Goal: Task Accomplishment & Management: Complete application form

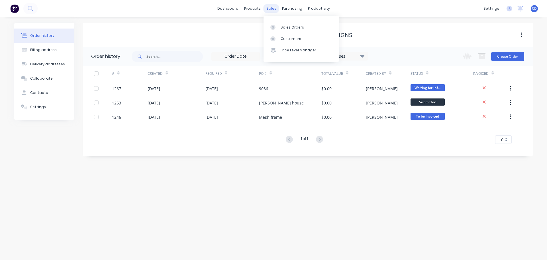
click at [269, 9] on div "sales" at bounding box center [272, 8] width 16 height 9
click at [286, 29] on div "Sales Orders" at bounding box center [292, 27] width 23 height 5
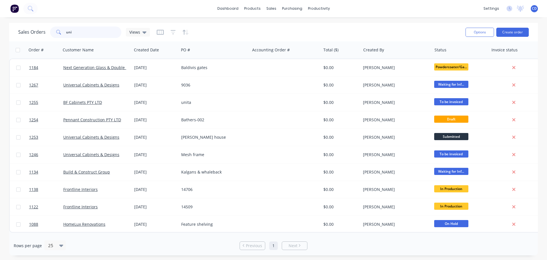
click at [90, 30] on input "uni" at bounding box center [94, 32] width 56 height 11
type input "u"
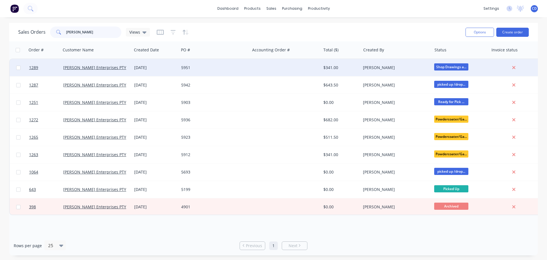
type input "jamel"
click at [136, 64] on div "[DATE]" at bounding box center [155, 67] width 47 height 17
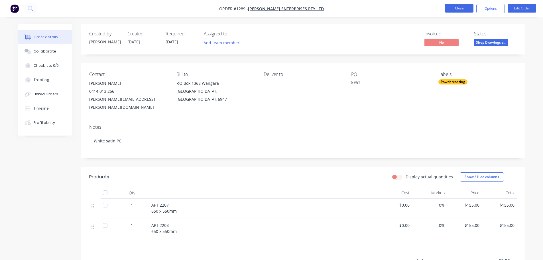
click at [449, 7] on button "Close" at bounding box center [459, 8] width 29 height 9
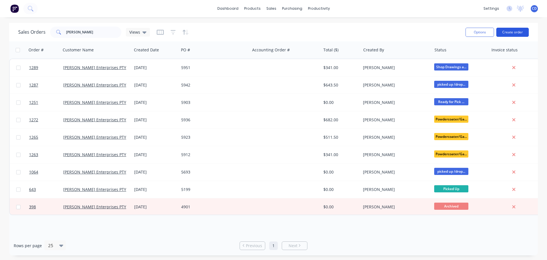
click at [515, 33] on button "Create order" at bounding box center [513, 32] width 33 height 9
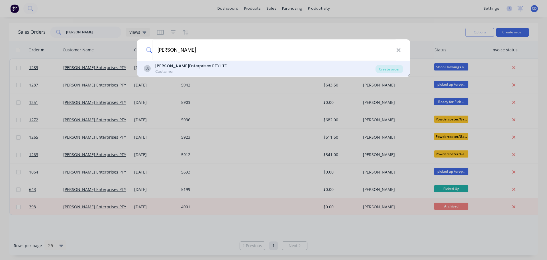
type input "jamel"
click at [195, 66] on div "Jamel Enterprises PTY LTD" at bounding box center [191, 66] width 72 height 6
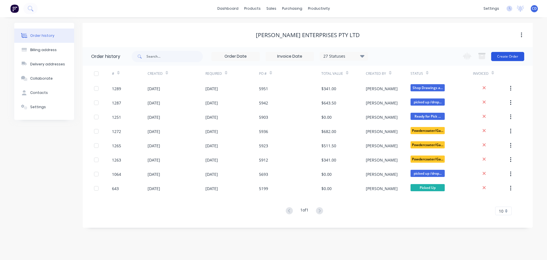
click at [509, 52] on button "Create Order" at bounding box center [507, 56] width 33 height 9
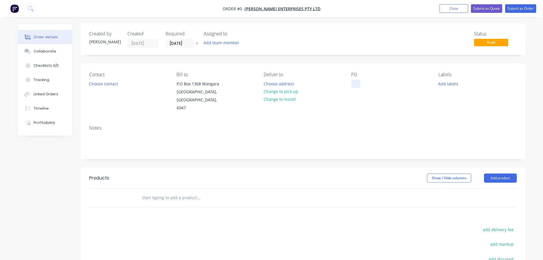
click at [357, 83] on div at bounding box center [355, 84] width 9 height 8
click at [51, 53] on div "Order details Collaborate Checklists 0/0 Tracking Linked Orders Timeline Profit…" at bounding box center [271, 188] width 519 height 328
click at [59, 50] on button "Collaborate" at bounding box center [45, 51] width 54 height 14
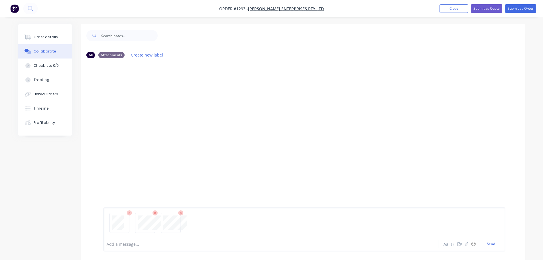
drag, startPoint x: 44, startPoint y: 33, endPoint x: 54, endPoint y: 47, distance: 16.7
click at [45, 34] on button "Order details" at bounding box center [45, 37] width 54 height 14
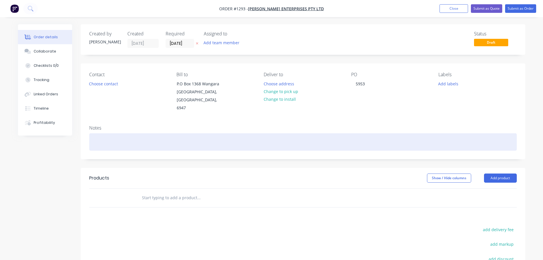
click at [100, 133] on div at bounding box center [303, 141] width 428 height 17
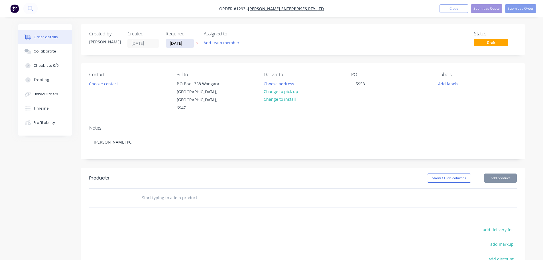
click at [179, 42] on input "[DATE]" at bounding box center [180, 43] width 28 height 9
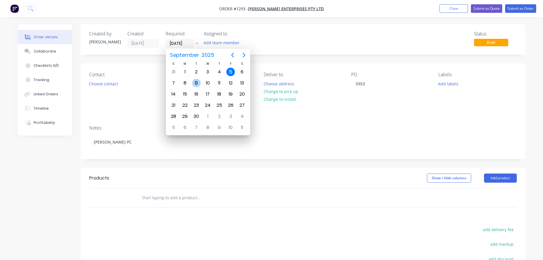
click at [195, 85] on div "9" at bounding box center [196, 83] width 9 height 9
type input "09/09/25"
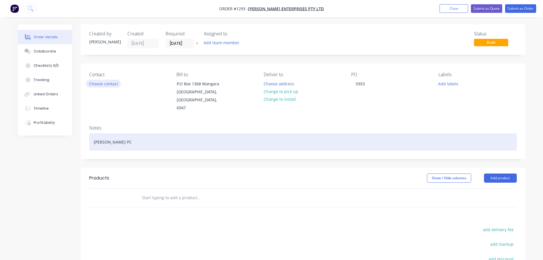
click at [180, 123] on div "Notes White Matt PC" at bounding box center [303, 140] width 445 height 38
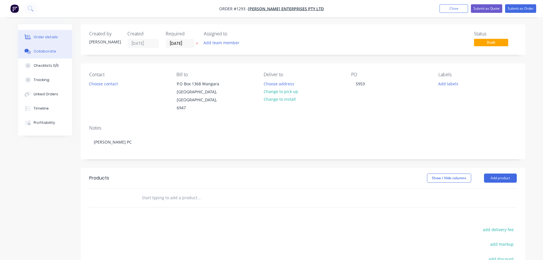
click at [58, 55] on button "Collaborate" at bounding box center [45, 51] width 54 height 14
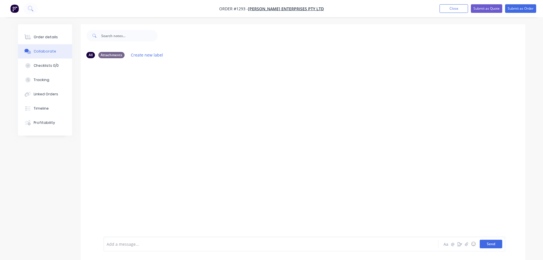
click at [485, 245] on button "Send" at bounding box center [491, 243] width 23 height 9
click at [46, 40] on button "Order details" at bounding box center [45, 37] width 54 height 14
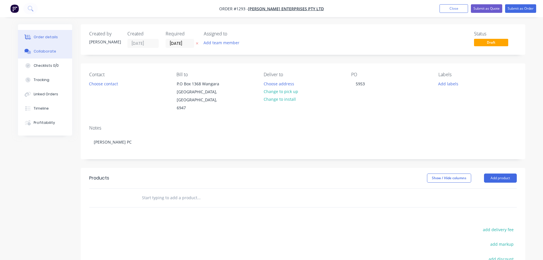
click at [45, 53] on div "Collaborate" at bounding box center [45, 51] width 23 height 5
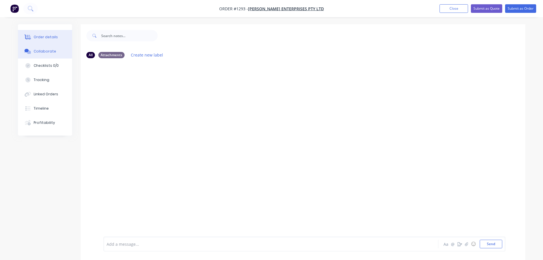
click at [44, 34] on button "Order details" at bounding box center [45, 37] width 54 height 14
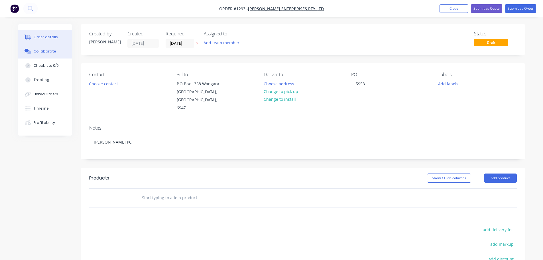
click at [41, 52] on div "Collaborate" at bounding box center [45, 51] width 23 height 5
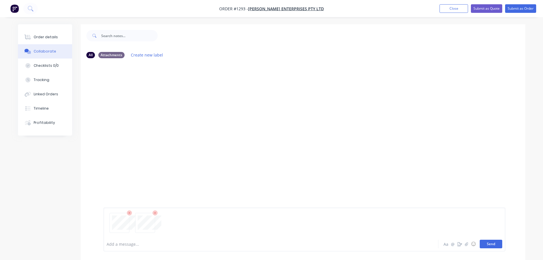
click at [497, 244] on button "Send" at bounding box center [491, 243] width 23 height 9
click at [487, 243] on button "Send" at bounding box center [491, 243] width 23 height 9
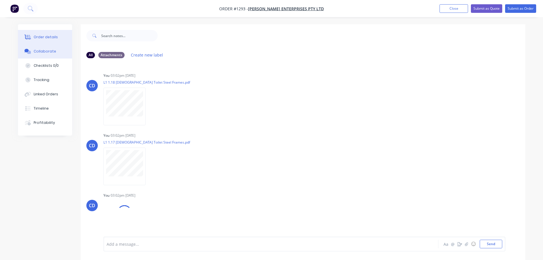
click at [48, 36] on div "Order details" at bounding box center [46, 36] width 24 height 5
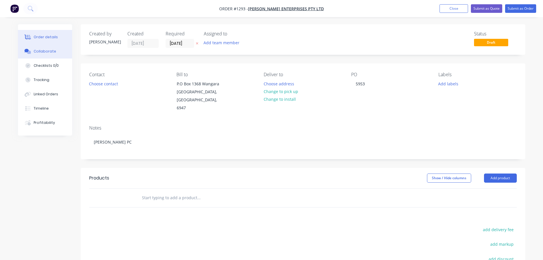
click at [43, 52] on div "Collaborate" at bounding box center [45, 51] width 23 height 5
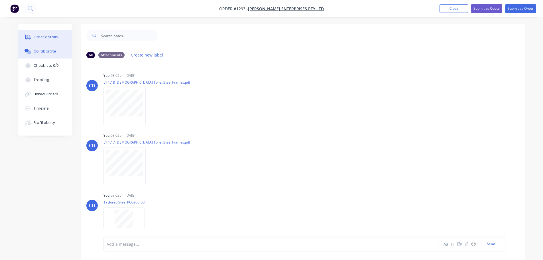
click at [44, 36] on div "Order details" at bounding box center [46, 36] width 24 height 5
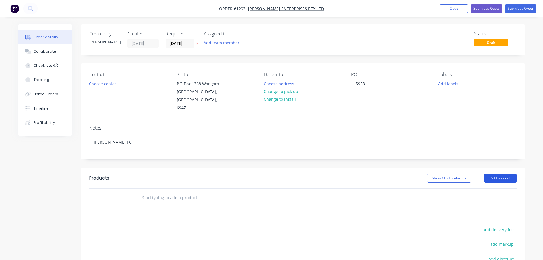
click at [494, 173] on button "Add product" at bounding box center [500, 177] width 33 height 9
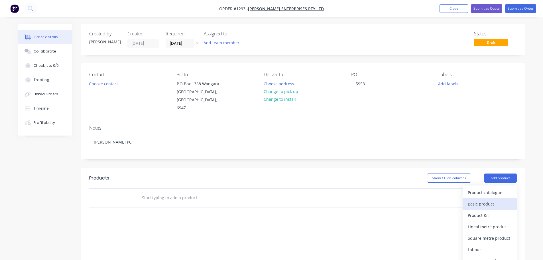
click at [484, 200] on div "Basic product" at bounding box center [490, 204] width 44 height 8
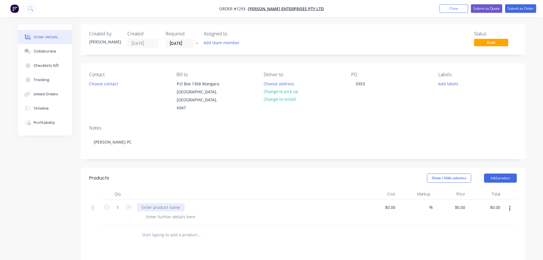
click at [157, 203] on div at bounding box center [161, 207] width 48 height 8
click at [490, 173] on button "Add product" at bounding box center [500, 177] width 33 height 9
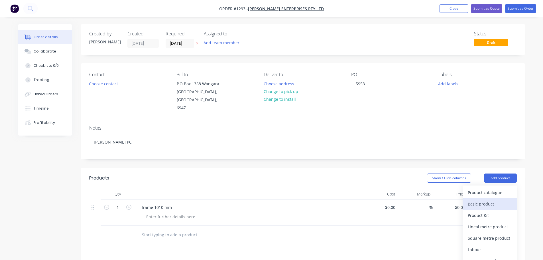
click at [484, 200] on div "Basic product" at bounding box center [490, 204] width 44 height 8
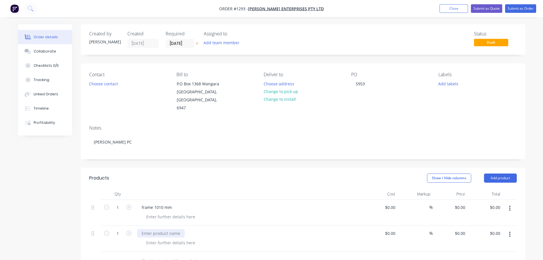
click at [145, 229] on div at bounding box center [161, 233] width 48 height 8
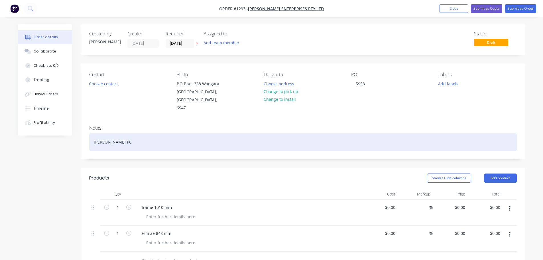
drag, startPoint x: 145, startPoint y: 224, endPoint x: 237, endPoint y: 170, distance: 105.8
click at [288, 133] on div "White Matt PC" at bounding box center [303, 141] width 428 height 17
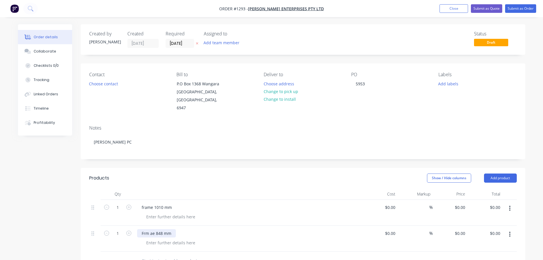
click at [143, 229] on div "Frm ae 848 mm" at bounding box center [156, 233] width 39 height 8
drag, startPoint x: 143, startPoint y: 226, endPoint x: 155, endPoint y: 231, distance: 13.3
click at [144, 229] on div "Frm ae 848 mm" at bounding box center [156, 233] width 39 height 8
click at [496, 173] on button "Add product" at bounding box center [500, 177] width 33 height 9
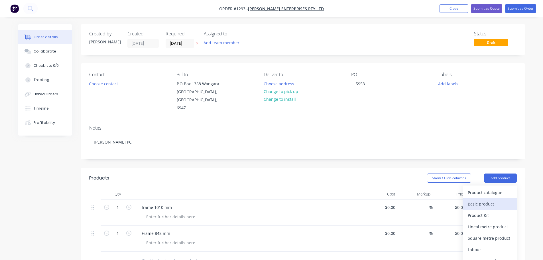
click at [471, 200] on div "Basic product" at bounding box center [490, 204] width 44 height 8
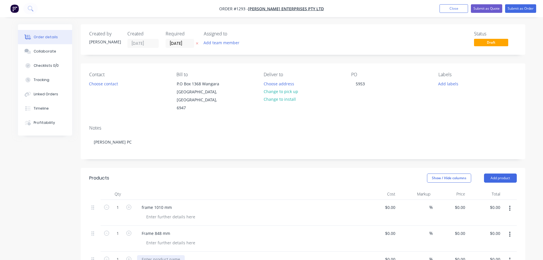
click at [166, 255] on div at bounding box center [161, 259] width 48 height 8
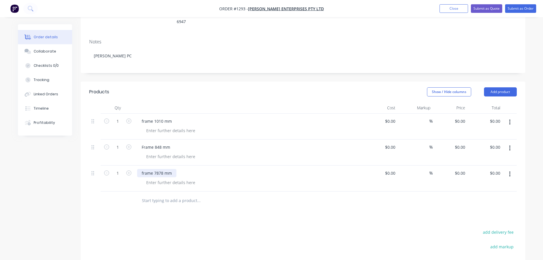
scroll to position [114, 0]
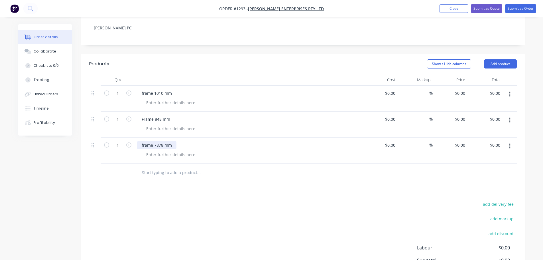
click at [159, 141] on div "frame 7878 mm" at bounding box center [156, 145] width 39 height 8
click at [507, 59] on button "Add product" at bounding box center [500, 63] width 33 height 9
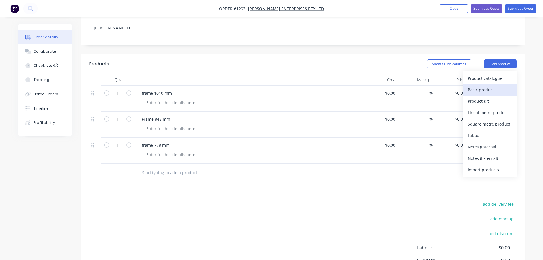
click at [480, 86] on div "Basic product" at bounding box center [490, 90] width 44 height 8
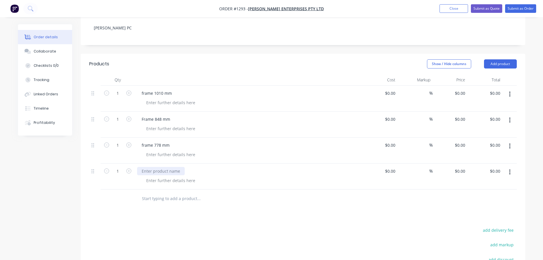
drag, startPoint x: 147, startPoint y: 163, endPoint x: 154, endPoint y: 163, distance: 7.1
click at [148, 167] on div at bounding box center [161, 171] width 48 height 8
click at [150, 167] on div "frmae" at bounding box center [147, 171] width 21 height 8
click at [496, 59] on button "Add product" at bounding box center [500, 63] width 33 height 9
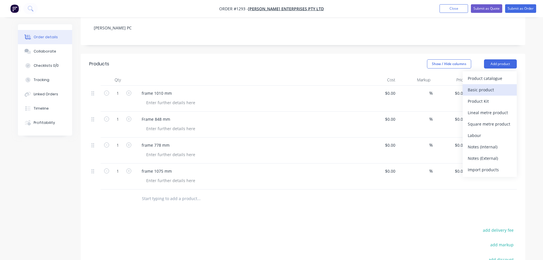
click at [480, 86] on div "Basic product" at bounding box center [490, 90] width 44 height 8
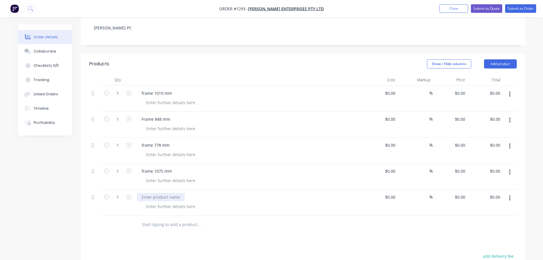
click at [153, 193] on div at bounding box center [161, 197] width 48 height 8
click at [503, 59] on button "Add product" at bounding box center [500, 63] width 33 height 9
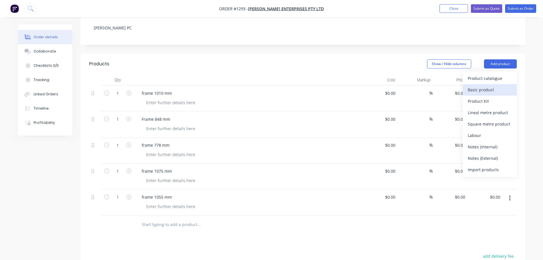
click at [475, 86] on div "Basic product" at bounding box center [490, 90] width 44 height 8
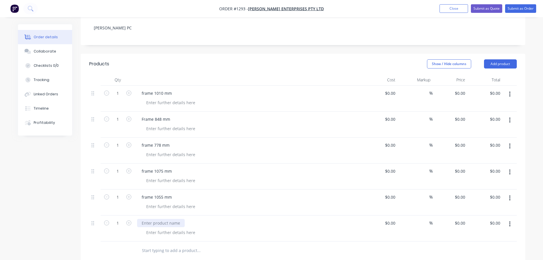
click at [156, 219] on div at bounding box center [161, 223] width 48 height 8
click at [521, 8] on button "Submit as Order" at bounding box center [520, 8] width 31 height 9
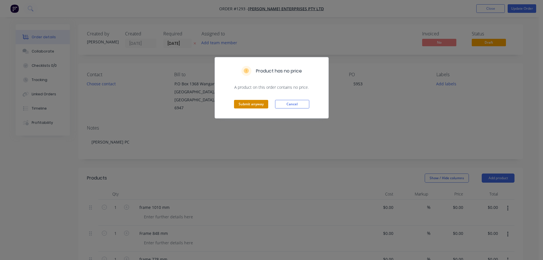
click at [254, 101] on button "Submit anyway" at bounding box center [251, 104] width 34 height 9
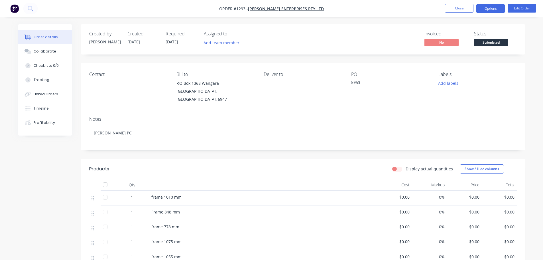
click at [486, 8] on button "Options" at bounding box center [490, 8] width 29 height 9
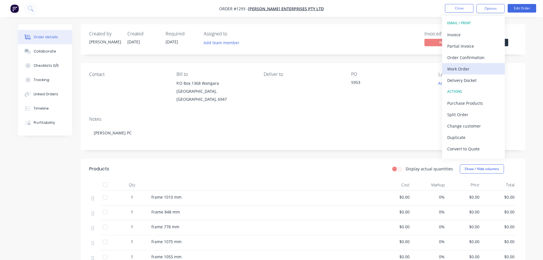
click at [454, 70] on div "Work Order" at bounding box center [473, 69] width 52 height 8
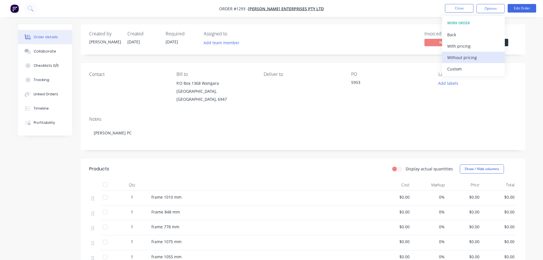
click at [457, 60] on div "Without pricing" at bounding box center [473, 57] width 52 height 8
click at [394, 159] on header "Products Display actual quantities Show / Hide columns" at bounding box center [303, 169] width 445 height 21
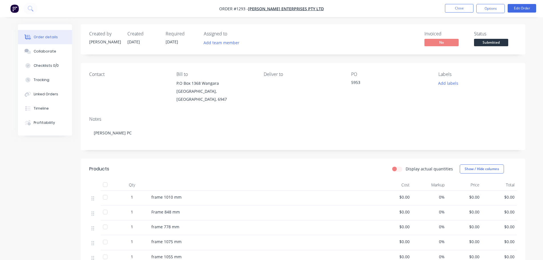
click at [473, 194] on span "$0.00" at bounding box center [464, 197] width 31 height 6
click at [472, 194] on span "$0.00" at bounding box center [464, 197] width 31 height 6
click at [515, 10] on button "Edit Order" at bounding box center [522, 8] width 29 height 9
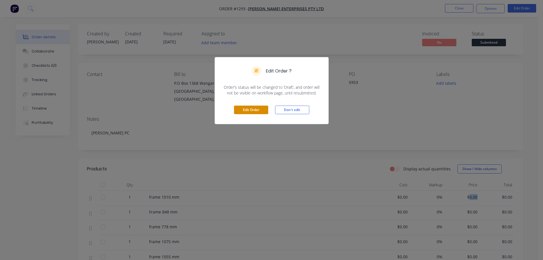
click at [261, 113] on button "Edit Order" at bounding box center [251, 109] width 34 height 9
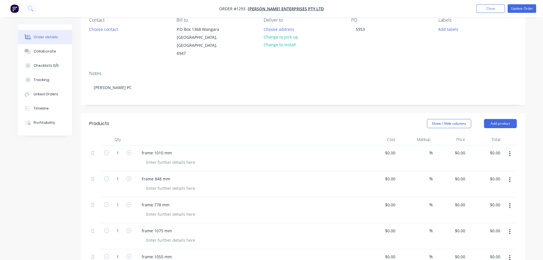
scroll to position [57, 0]
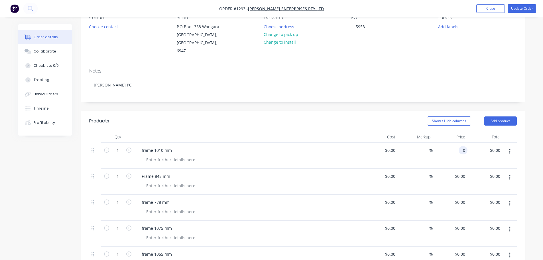
click at [461, 146] on div "0 0" at bounding box center [463, 150] width 9 height 8
type input "$360.00"
click at [460, 172] on div "0 $0.00" at bounding box center [459, 176] width 15 height 8
type input "$360.00"
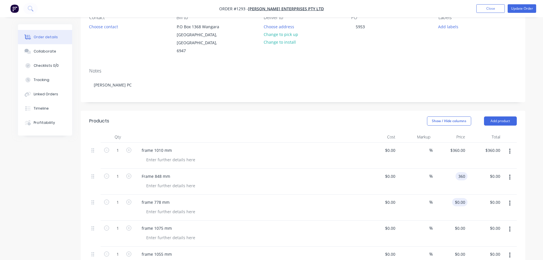
type input "$360.00"
click at [455, 194] on div "0 $0.00" at bounding box center [450, 207] width 35 height 26
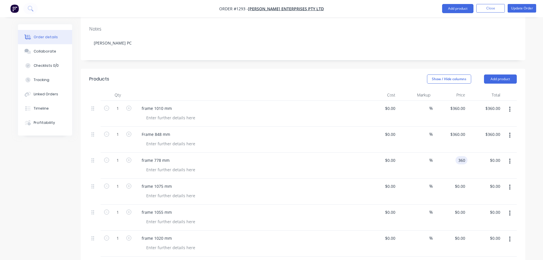
scroll to position [171, 0]
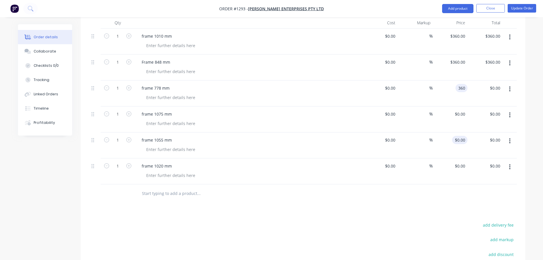
type input "$360.00"
click at [457, 132] on div "0 $0.00" at bounding box center [450, 145] width 35 height 26
type input "$360.00"
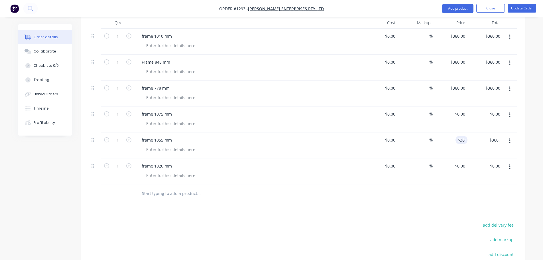
click at [454, 106] on div "$0.00 $0.00" at bounding box center [450, 119] width 35 height 26
click at [460, 112] on div "$0.00 $0.00" at bounding box center [450, 119] width 35 height 26
click at [461, 111] on div "$0.00 $0.00" at bounding box center [450, 119] width 35 height 26
click at [461, 110] on div "0 0" at bounding box center [464, 114] width 7 height 8
type input "$360.00"
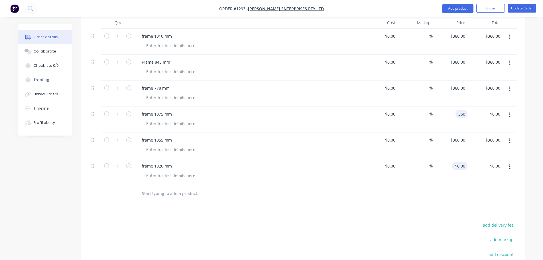
type input "$360.00"
click at [455, 160] on div "0 0" at bounding box center [450, 171] width 35 height 26
type input "$360.00"
click at [388, 118] on div "$0.00 $0.00" at bounding box center [380, 119] width 35 height 26
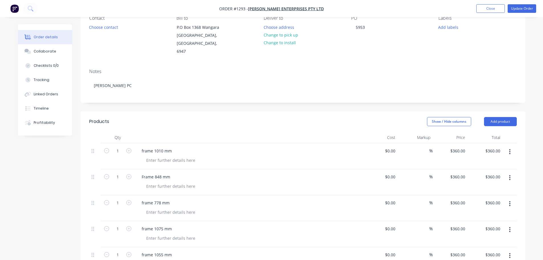
scroll to position [0, 0]
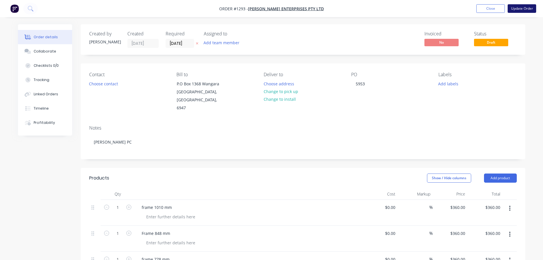
click at [511, 13] on button "Update Order" at bounding box center [522, 8] width 29 height 9
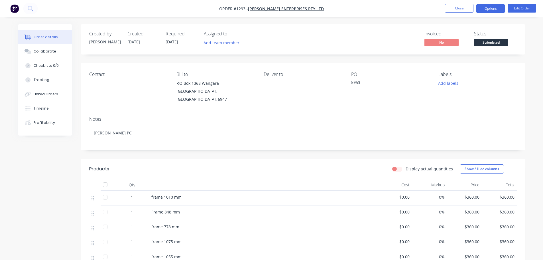
click at [498, 8] on button "Options" at bounding box center [490, 8] width 29 height 9
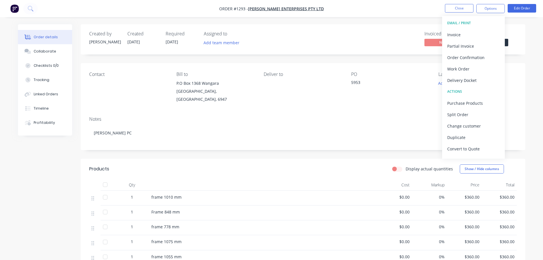
drag, startPoint x: 522, startPoint y: 43, endPoint x: 522, endPoint y: 40, distance: 2.9
click at [522, 43] on div "Created by Chris Created 05/09/25 Required 09/09/25 Assigned to Add team member…" at bounding box center [303, 39] width 445 height 30
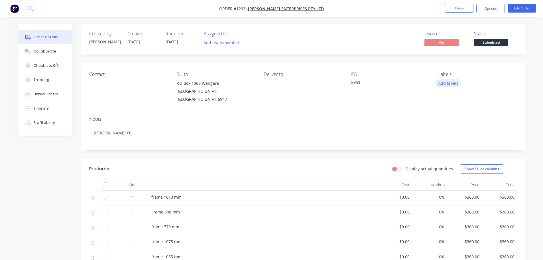
click at [452, 82] on button "Add labels" at bounding box center [448, 83] width 26 height 8
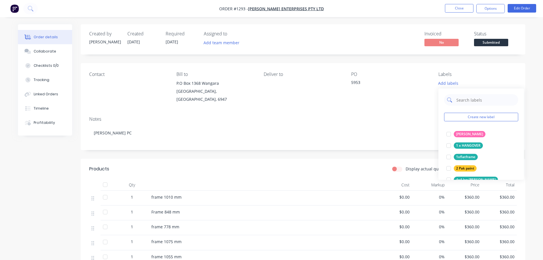
click at [473, 100] on input "text" at bounding box center [486, 99] width 60 height 11
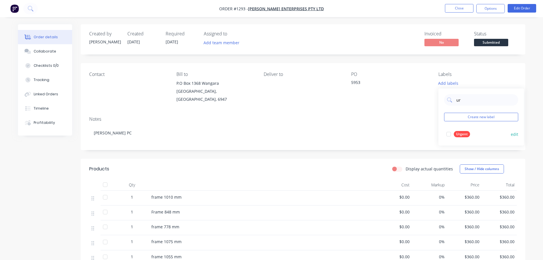
type input "ur"
click at [461, 134] on div "Urgent" at bounding box center [462, 134] width 16 height 6
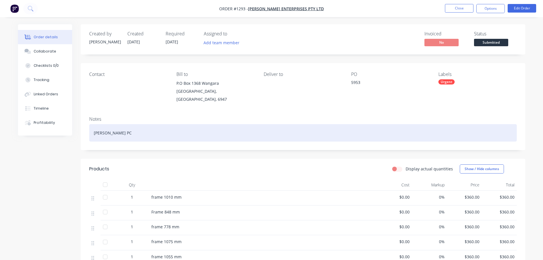
click at [410, 132] on div "White Matt PC" at bounding box center [303, 132] width 428 height 17
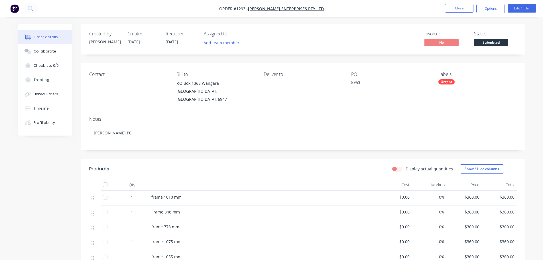
click at [464, 83] on div "Urgent" at bounding box center [477, 81] width 78 height 5
type input "u"
type input "pow"
click at [467, 130] on div "Powdercoating" at bounding box center [468, 131] width 29 height 6
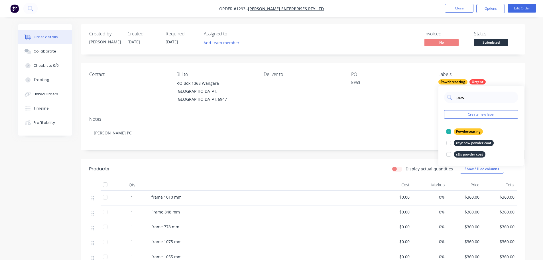
click at [389, 116] on div "Notes White Matt PC" at bounding box center [303, 131] width 445 height 38
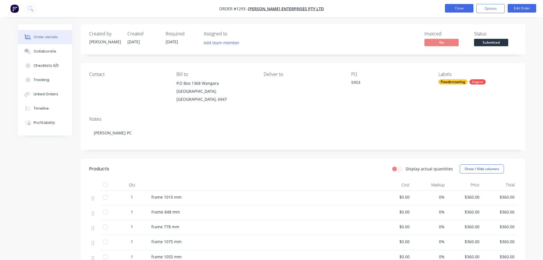
click at [457, 9] on button "Close" at bounding box center [459, 8] width 29 height 9
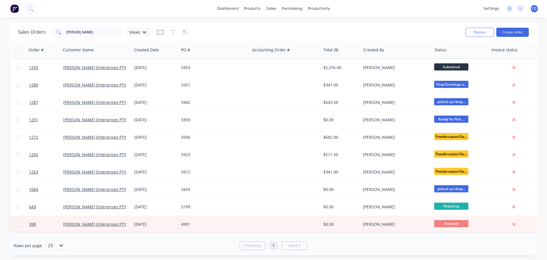
click at [273, 14] on div "dashboard products sales purchasing productivity dashboard products Product Cat…" at bounding box center [273, 8] width 547 height 17
click at [272, 9] on div "sales" at bounding box center [272, 8] width 16 height 9
drag, startPoint x: 279, startPoint y: 25, endPoint x: 276, endPoint y: 27, distance: 4.1
click at [279, 25] on link "Sales Orders" at bounding box center [302, 26] width 76 height 11
click at [107, 34] on input "jamel" at bounding box center [94, 32] width 56 height 11
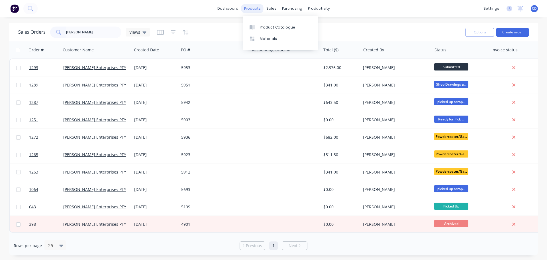
click at [260, 7] on div "products" at bounding box center [252, 8] width 22 height 9
click at [288, 5] on div "purchasing" at bounding box center [292, 8] width 26 height 9
click at [298, 30] on link "Purchase Orders" at bounding box center [317, 26] width 76 height 11
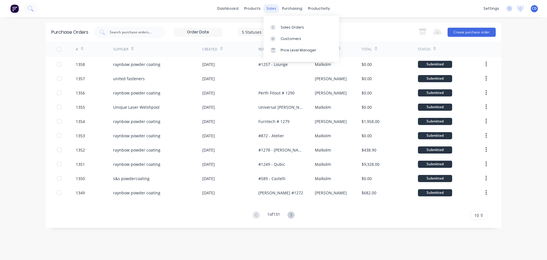
click at [273, 8] on div "sales" at bounding box center [272, 8] width 16 height 9
click at [291, 27] on div "Sales Orders" at bounding box center [292, 27] width 23 height 5
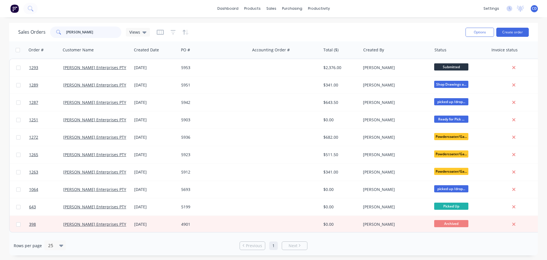
click at [91, 33] on input "jamel" at bounding box center [94, 32] width 56 height 11
type input "j"
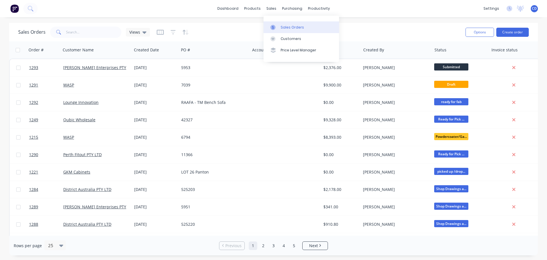
click at [286, 27] on div "Sales Orders" at bounding box center [292, 27] width 23 height 5
click at [516, 33] on button "Create order" at bounding box center [513, 32] width 33 height 9
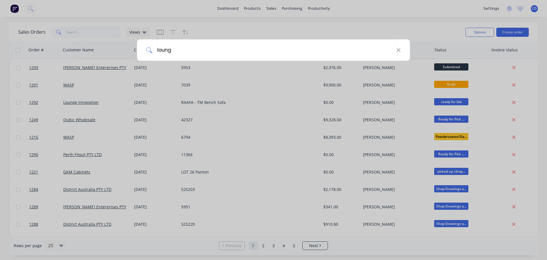
type input "lounge"
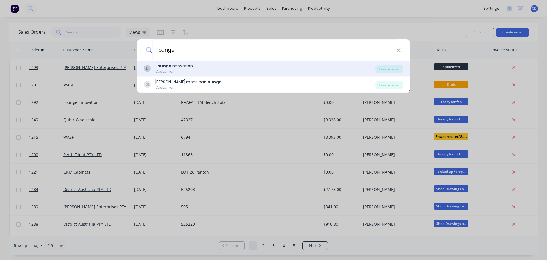
click at [187, 66] on div "Lounge Innovation" at bounding box center [174, 66] width 38 height 6
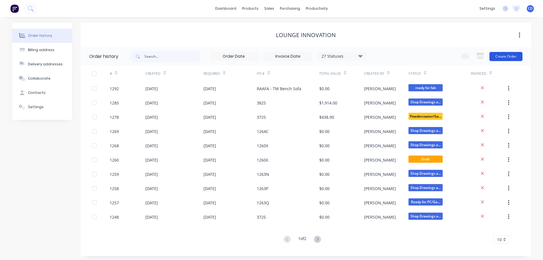
click at [509, 59] on button "Create Order" at bounding box center [505, 56] width 33 height 9
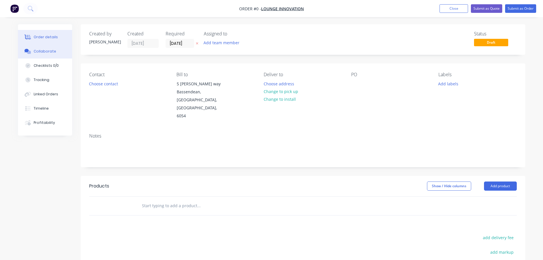
click at [42, 47] on button "Collaborate" at bounding box center [45, 51] width 54 height 14
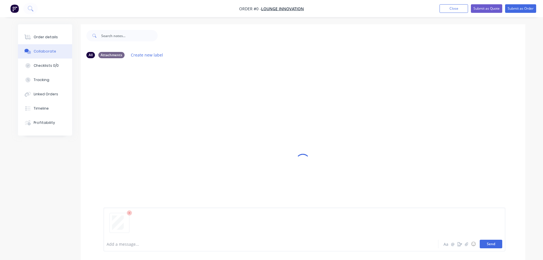
click at [492, 241] on button "Send" at bounding box center [491, 243] width 23 height 9
click at [43, 33] on button "Order details" at bounding box center [45, 37] width 54 height 14
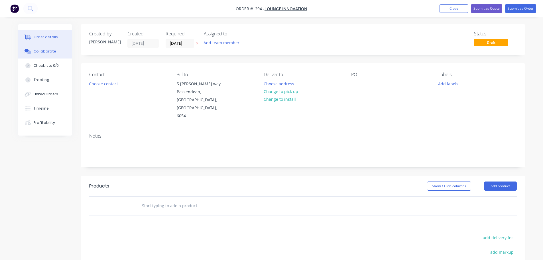
click at [42, 51] on div "Collaborate" at bounding box center [45, 51] width 23 height 5
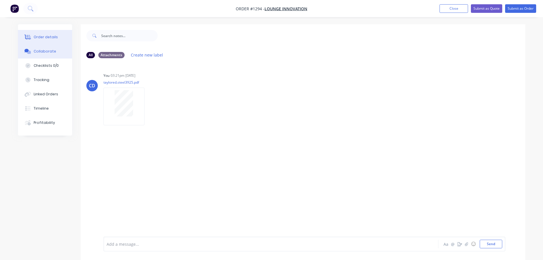
click at [56, 39] on button "Order details" at bounding box center [45, 37] width 54 height 14
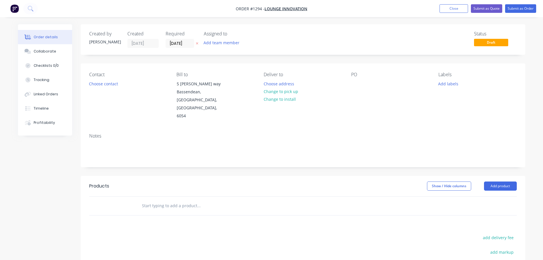
click at [366, 90] on div "PO" at bounding box center [390, 96] width 78 height 48
click at [357, 84] on div at bounding box center [355, 84] width 9 height 8
click at [185, 44] on input "[DATE]" at bounding box center [180, 43] width 28 height 9
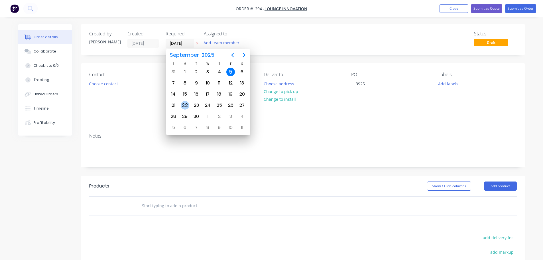
click at [184, 105] on div "22" at bounding box center [185, 105] width 9 height 9
type input "22/09/25"
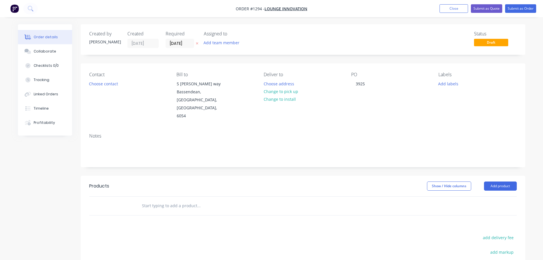
click at [231, 110] on div "Contact Choose contact Bill to 5 Yelland way Bassendean, Western Australia, Aus…" at bounding box center [303, 95] width 445 height 65
click at [129, 133] on div "Notes" at bounding box center [303, 135] width 428 height 5
drag, startPoint x: 495, startPoint y: 172, endPoint x: 493, endPoint y: 175, distance: 3.4
click at [495, 181] on button "Add product" at bounding box center [500, 185] width 33 height 9
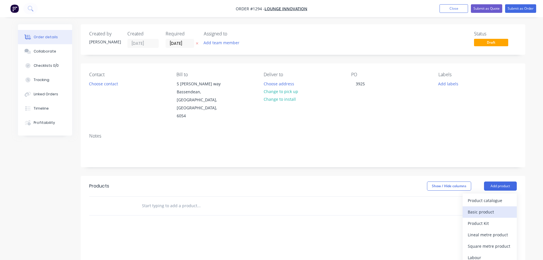
click at [482, 208] on div "Basic product" at bounding box center [490, 212] width 44 height 8
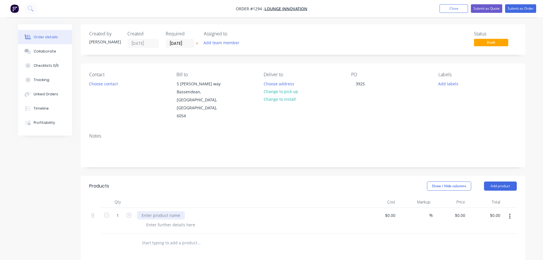
click at [171, 211] on div at bounding box center [161, 215] width 48 height 8
click at [174, 220] on div at bounding box center [171, 224] width 58 height 8
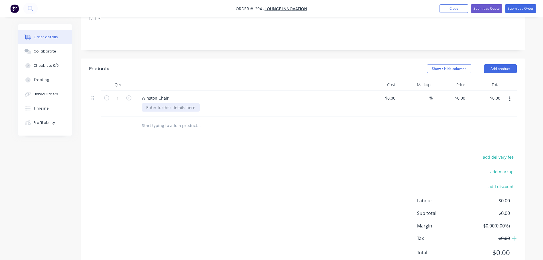
scroll to position [122, 0]
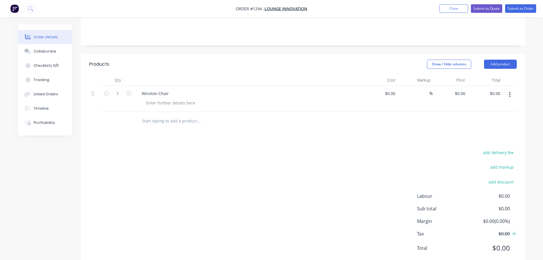
click at [174, 206] on div "add delivery fee add markup add discount Labour $0.00 Sub total $0.00 Margin $0…" at bounding box center [303, 204] width 428 height 110
click at [154, 91] on div "Winston Chair" at bounding box center [249, 99] width 228 height 26
click at [156, 99] on div at bounding box center [171, 103] width 58 height 8
click at [157, 99] on div "595 x505x 250 mm" at bounding box center [164, 103] width 44 height 8
click at [164, 99] on div "595 x 505x 250 mm" at bounding box center [165, 103] width 46 height 8
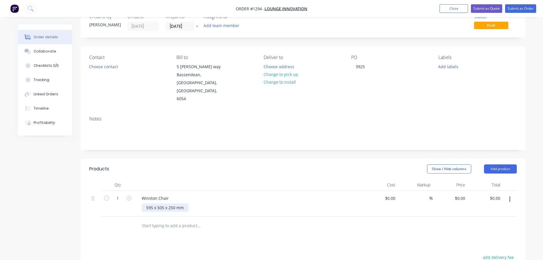
scroll to position [0, 0]
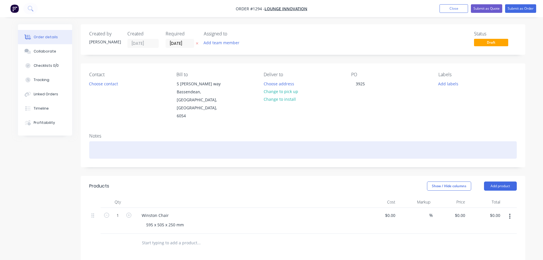
click at [94, 141] on div at bounding box center [303, 149] width 428 height 17
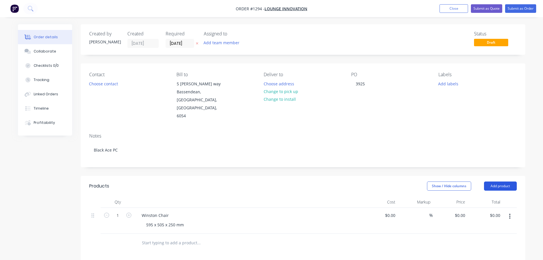
click at [495, 181] on button "Add product" at bounding box center [500, 185] width 33 height 9
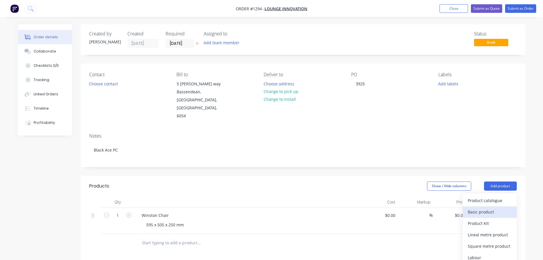
click at [471, 208] on div "Basic product" at bounding box center [490, 212] width 44 height 8
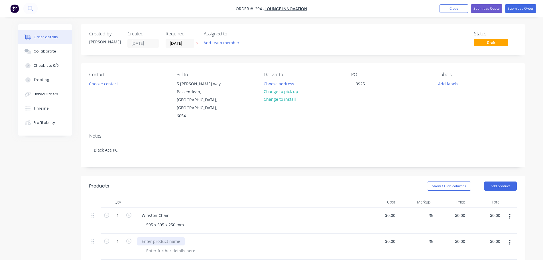
click at [164, 237] on div at bounding box center [161, 241] width 48 height 8
click at [130, 238] on icon "button" at bounding box center [128, 240] width 5 height 5
type input "4"
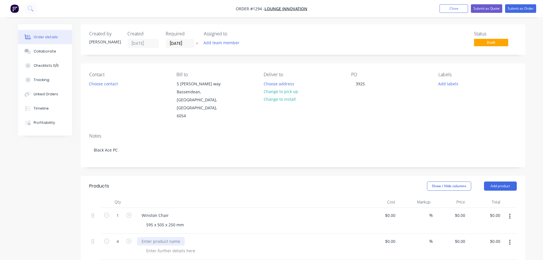
click at [155, 237] on div at bounding box center [161, 241] width 48 height 8
click at [158, 246] on div at bounding box center [171, 250] width 58 height 8
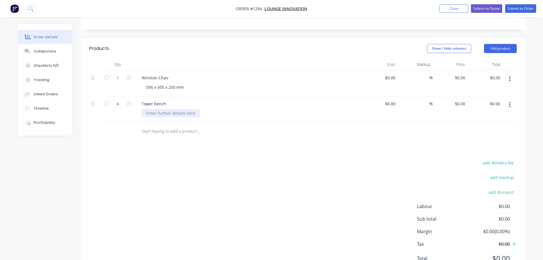
scroll to position [148, 0]
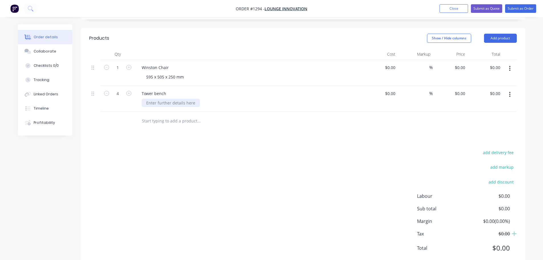
click at [173, 99] on div at bounding box center [171, 103] width 58 height 8
click at [164, 99] on div "2100x 720x 285 mm" at bounding box center [165, 103] width 47 height 8
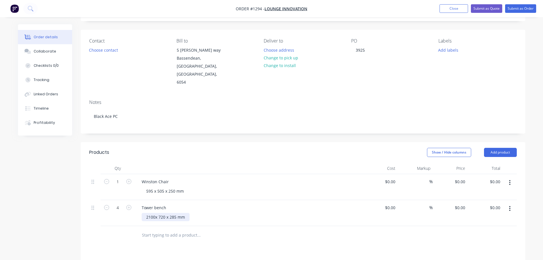
scroll to position [0, 0]
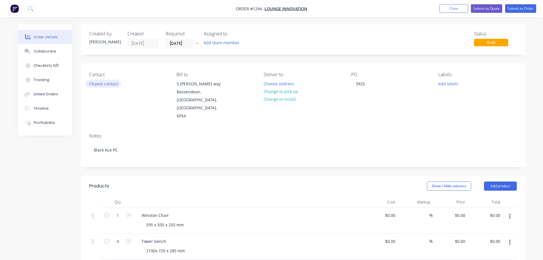
click at [106, 84] on button "Choose contact" at bounding box center [103, 84] width 35 height 8
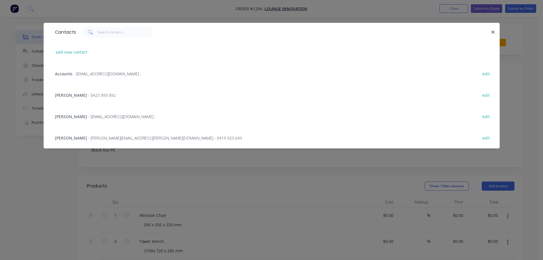
click at [88, 94] on span "- 0425 893 892" at bounding box center [102, 94] width 28 height 5
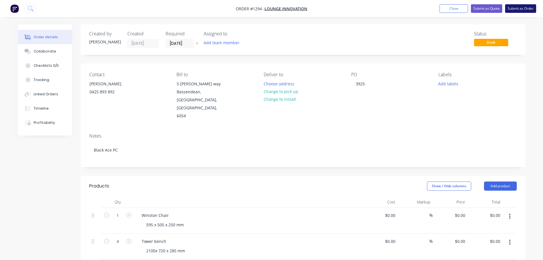
drag, startPoint x: 517, startPoint y: 7, endPoint x: 516, endPoint y: 11, distance: 4.2
click at [517, 7] on button "Submit as Order" at bounding box center [520, 8] width 31 height 9
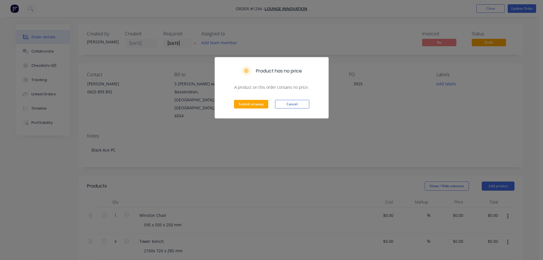
click at [250, 99] on div "Submit anyway Cancel" at bounding box center [271, 104] width 113 height 28
click at [249, 102] on button "Submit anyway" at bounding box center [251, 104] width 34 height 9
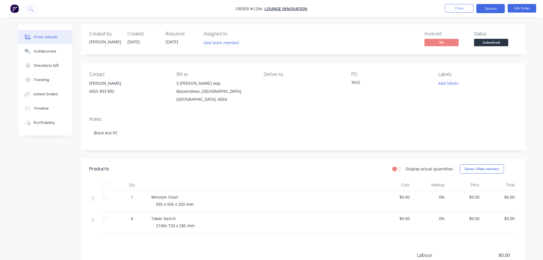
click at [489, 4] on button "Options" at bounding box center [490, 8] width 29 height 9
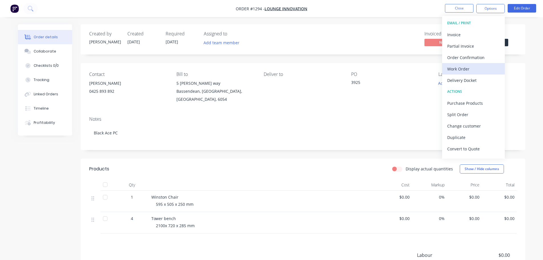
click at [457, 66] on div "Work Order" at bounding box center [473, 69] width 52 height 8
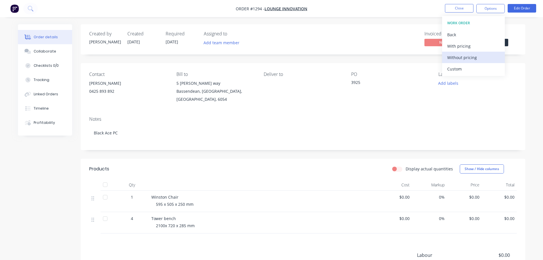
click at [458, 58] on div "Without pricing" at bounding box center [473, 57] width 52 height 8
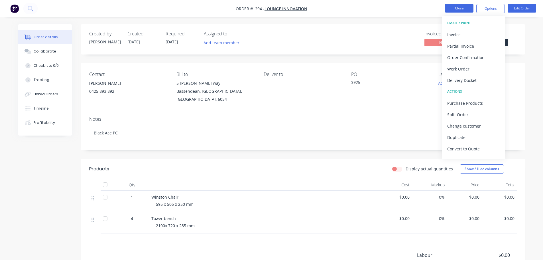
click at [464, 7] on button "Close" at bounding box center [459, 8] width 29 height 9
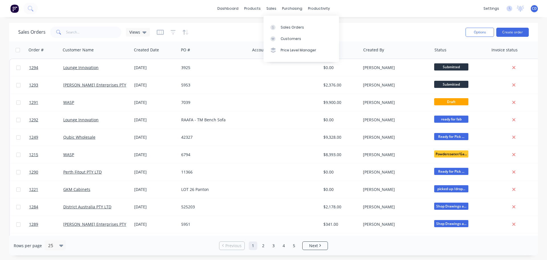
click at [509, 37] on div "Options Create order" at bounding box center [497, 32] width 66 height 14
click at [509, 34] on button "Create order" at bounding box center [513, 32] width 33 height 9
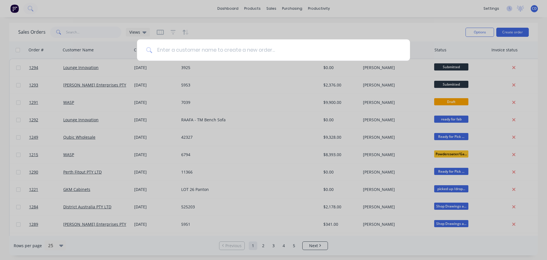
click at [175, 50] on input at bounding box center [277, 49] width 249 height 21
type input "joinery"
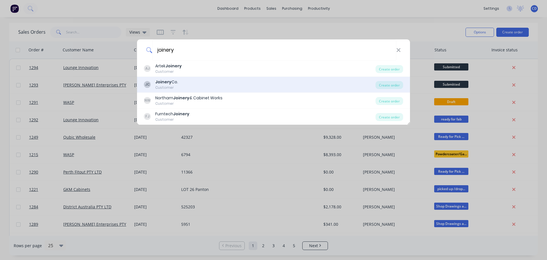
click at [179, 82] on div "JC Joinery Co. Customer" at bounding box center [260, 84] width 232 height 11
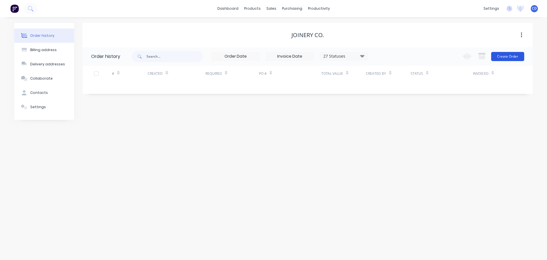
click at [498, 55] on button "Create Order" at bounding box center [507, 56] width 33 height 9
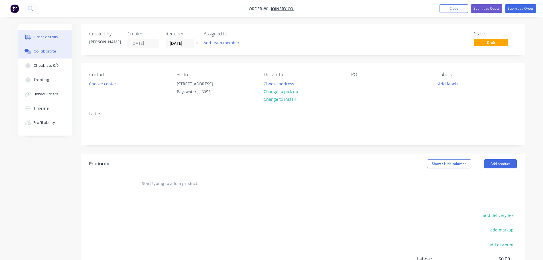
click at [52, 49] on div "Collaborate" at bounding box center [45, 51] width 23 height 5
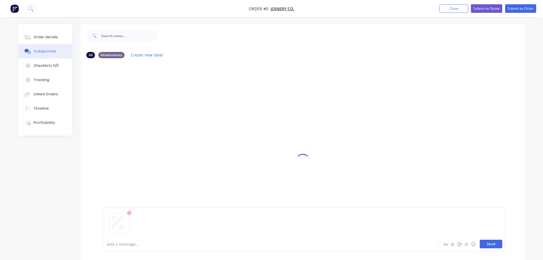
click at [483, 243] on button "Send" at bounding box center [491, 243] width 23 height 9
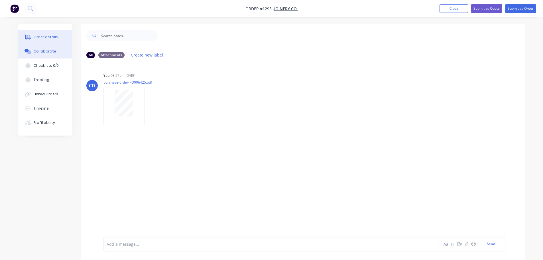
click at [56, 39] on div "Order details" at bounding box center [46, 36] width 24 height 5
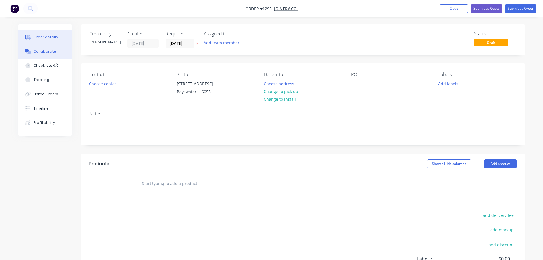
click at [50, 49] on div "Collaborate" at bounding box center [45, 51] width 23 height 5
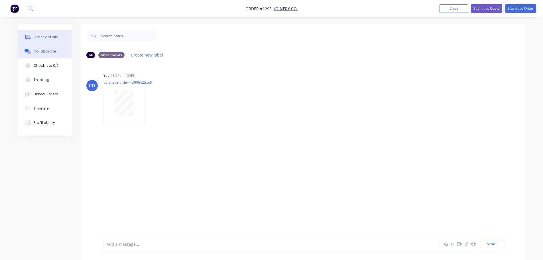
drag, startPoint x: 38, startPoint y: 34, endPoint x: 44, endPoint y: 36, distance: 6.3
click at [38, 34] on button "Order details" at bounding box center [45, 37] width 54 height 14
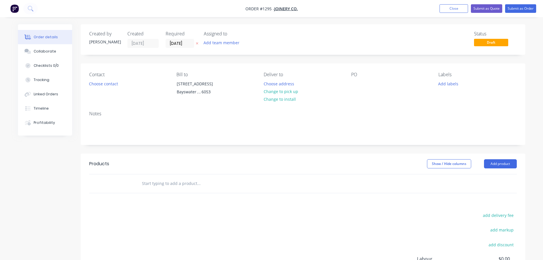
click at [349, 84] on div "Contact Choose contact Bill to 48-50 Clavering rd Bayswater , , 6053 Deliver to…" at bounding box center [303, 84] width 445 height 43
click at [359, 82] on div at bounding box center [355, 84] width 9 height 8
click at [188, 43] on input "[DATE]" at bounding box center [180, 43] width 28 height 9
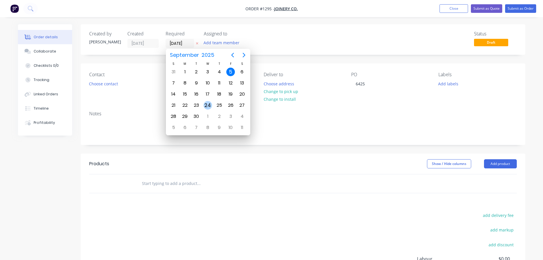
click at [210, 105] on div "24" at bounding box center [208, 105] width 9 height 9
type input "24/09/25"
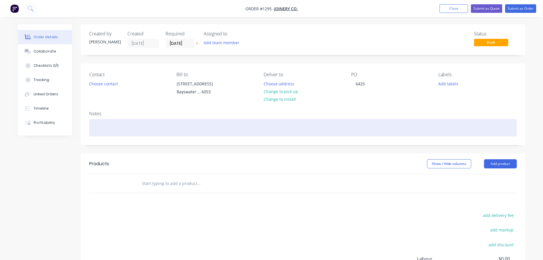
click at [129, 127] on div at bounding box center [303, 127] width 428 height 17
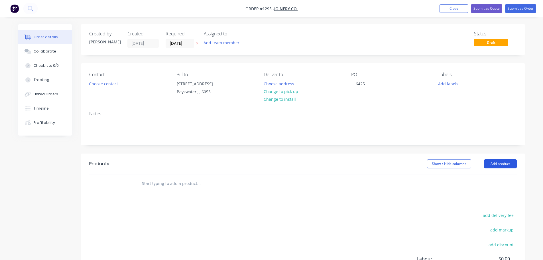
drag, startPoint x: 497, startPoint y: 159, endPoint x: 496, endPoint y: 167, distance: 7.8
click at [497, 160] on button "Add product" at bounding box center [500, 163] width 33 height 9
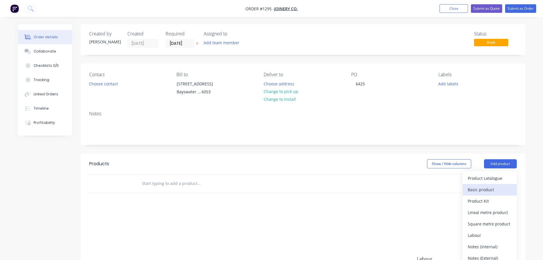
click at [484, 192] on div "Basic product" at bounding box center [490, 189] width 44 height 8
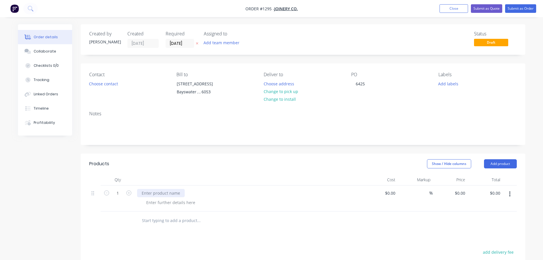
click at [166, 194] on div at bounding box center [161, 193] width 48 height 8
paste div
click at [130, 192] on icon "button" at bounding box center [128, 192] width 5 height 5
type input "3"
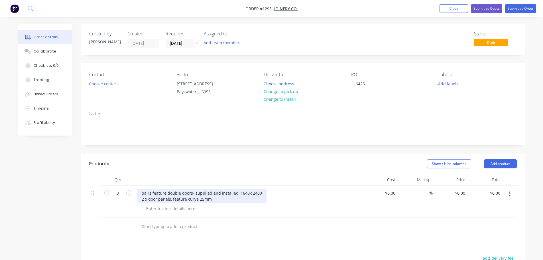
click at [143, 192] on div "pairs feature double doors- supplied and installed, 1640x 2400 2 x door panels,…" at bounding box center [201, 196] width 129 height 14
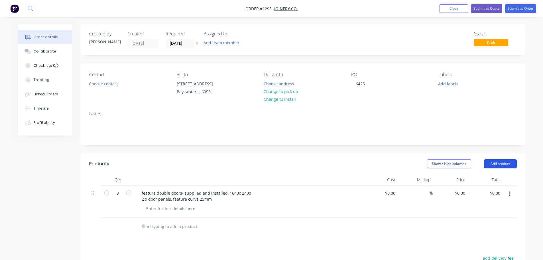
click at [492, 166] on button "Add product" at bounding box center [500, 163] width 33 height 9
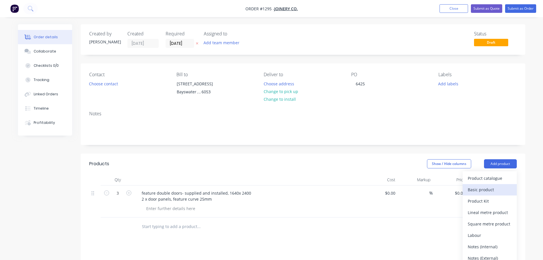
click at [485, 185] on button "Basic product" at bounding box center [490, 189] width 54 height 11
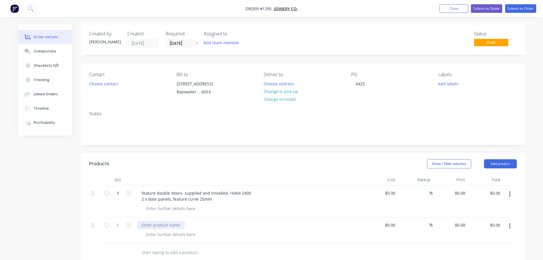
click at [168, 225] on div at bounding box center [161, 225] width 48 height 8
paste div
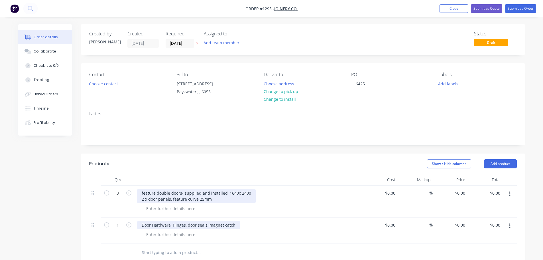
scroll to position [86, 0]
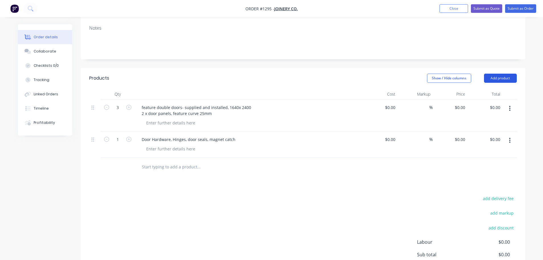
click at [496, 78] on button "Add product" at bounding box center [500, 78] width 33 height 9
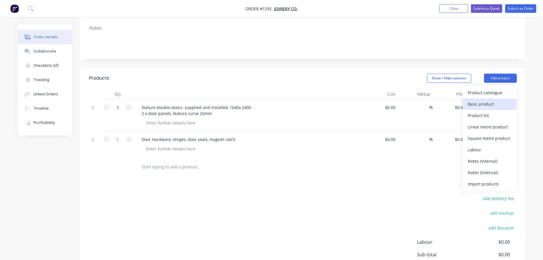
click at [480, 105] on div "Basic product" at bounding box center [490, 104] width 44 height 8
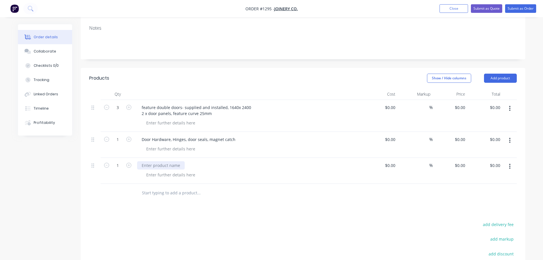
click at [147, 166] on div at bounding box center [161, 165] width 48 height 8
paste div
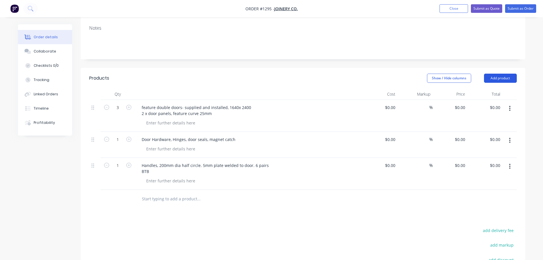
click at [503, 79] on button "Add product" at bounding box center [500, 78] width 33 height 9
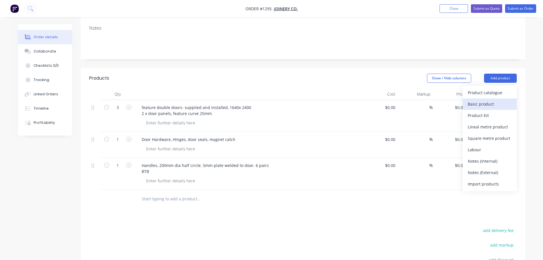
click at [478, 104] on div "Basic product" at bounding box center [490, 104] width 44 height 8
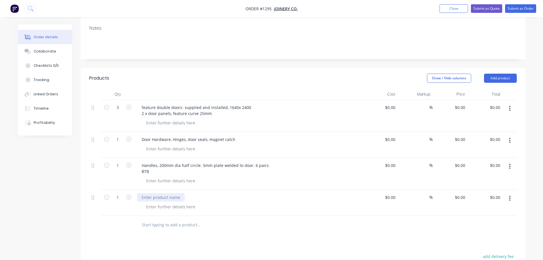
click at [142, 198] on div at bounding box center [161, 197] width 48 height 8
paste div
click at [464, 108] on input "0" at bounding box center [464, 107] width 7 height 8
type input "$11,680.00"
type input "$35,040.00"
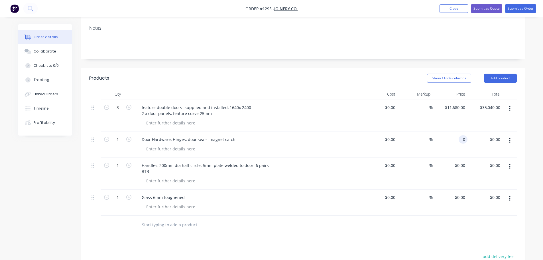
click at [465, 135] on input "0" at bounding box center [464, 139] width 7 height 8
type input "$4,250.00"
click at [460, 166] on div "0 $0.00" at bounding box center [459, 165] width 15 height 8
type input "$2,000.00"
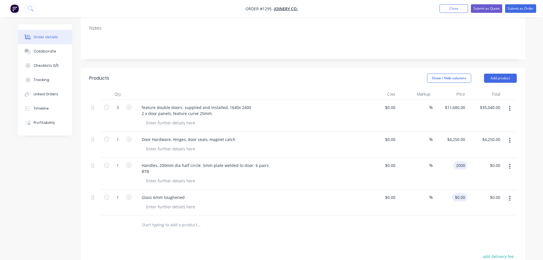
type input "$2,000.00"
click at [456, 194] on div "0 $0.00" at bounding box center [450, 203] width 35 height 26
type input "$3,950.00"
click at [284, 184] on div "Handles, 200mm dia half circle. 5mm plate welded to door. 6 pairs BTB" at bounding box center [249, 174] width 228 height 32
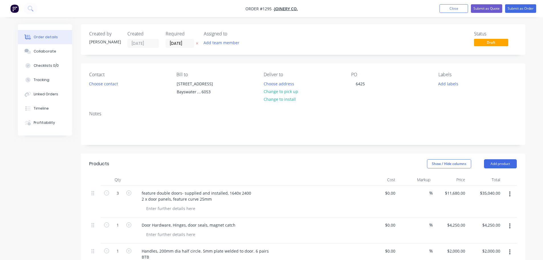
scroll to position [57, 0]
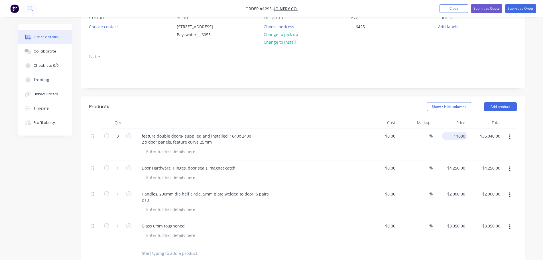
click at [454, 137] on input "11680" at bounding box center [455, 136] width 23 height 8
type input "$3,893.00"
type input "$11,679.00"
click at [454, 143] on div "$3,893.00 3893" at bounding box center [450, 144] width 35 height 32
click at [453, 166] on div "$4,250.00 $4,250.00" at bounding box center [450, 173] width 35 height 26
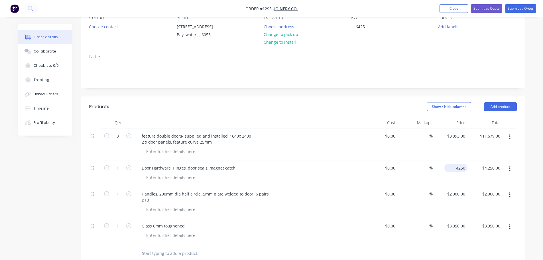
type input "$4,250.00"
click at [453, 166] on div "$4,250.00 $4,250.00" at bounding box center [450, 173] width 35 height 26
click at [422, 161] on div "%" at bounding box center [415, 173] width 35 height 26
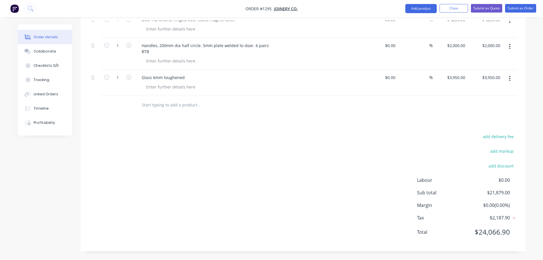
scroll to position [34, 0]
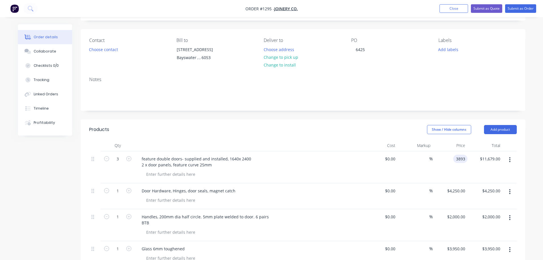
click at [453, 157] on div "3893 3893" at bounding box center [450, 167] width 35 height 32
type input "$3,894.00"
type input "$11,682.00"
click at [462, 178] on div "$3,894.00 $3,894.00" at bounding box center [450, 167] width 35 height 32
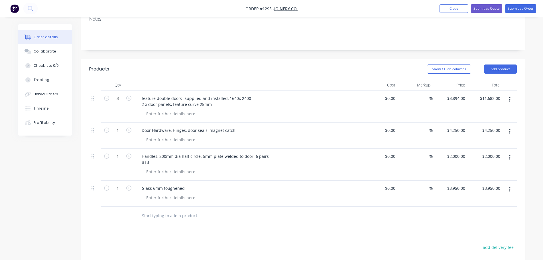
scroll to position [91, 0]
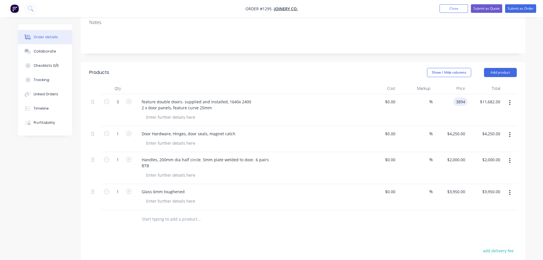
click at [457, 104] on input "3894" at bounding box center [462, 102] width 12 height 8
type input "$3,893.50"
type input "$11,680.50"
click at [459, 110] on div "$3,893.50 3893.5" at bounding box center [450, 110] width 35 height 32
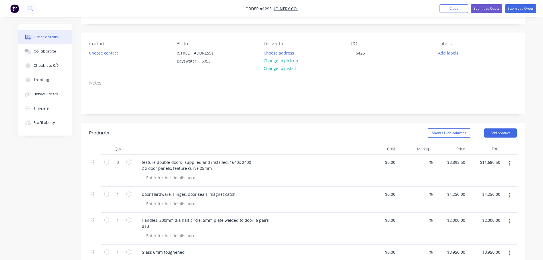
scroll to position [0, 0]
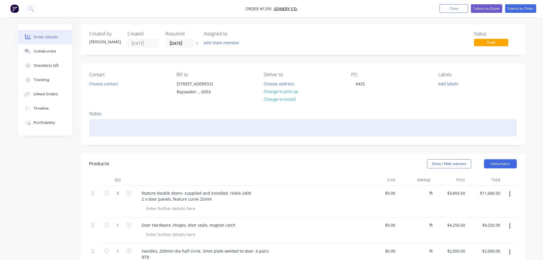
click at [98, 127] on div at bounding box center [303, 127] width 428 height 17
click at [111, 122] on div at bounding box center [303, 127] width 428 height 17
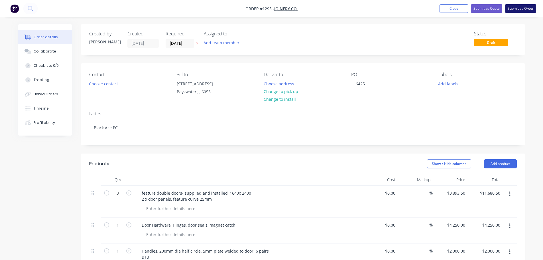
click at [517, 9] on button "Submit as Order" at bounding box center [520, 8] width 31 height 9
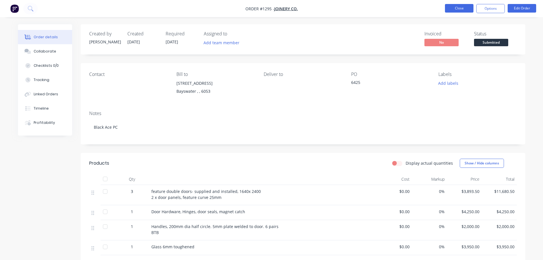
click at [458, 10] on button "Close" at bounding box center [459, 8] width 29 height 9
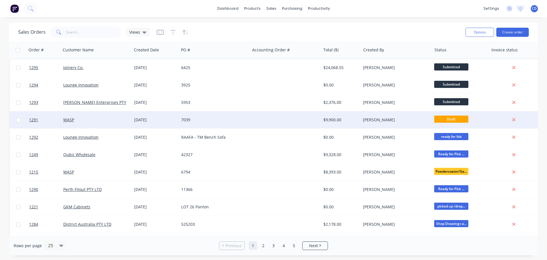
click at [150, 120] on div "[DATE]" at bounding box center [155, 120] width 42 height 6
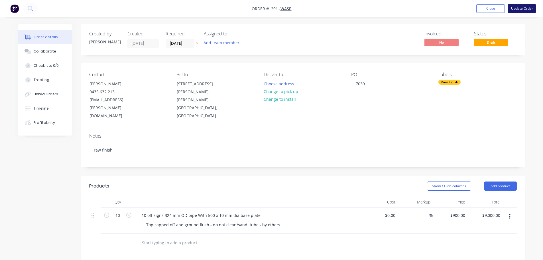
click at [516, 12] on button "Update Order" at bounding box center [522, 8] width 29 height 9
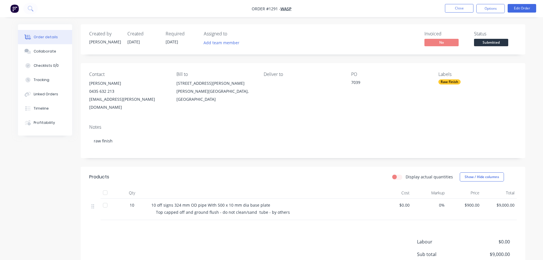
drag, startPoint x: 483, startPoint y: 11, endPoint x: 484, endPoint y: 14, distance: 3.2
click at [483, 11] on button "Options" at bounding box center [490, 8] width 29 height 9
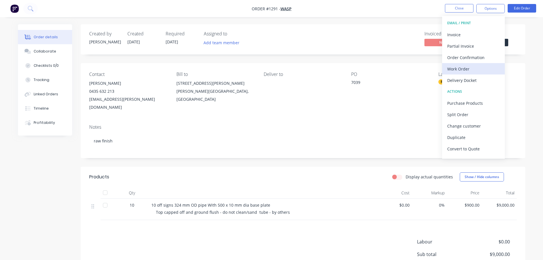
click at [460, 69] on div "Work Order" at bounding box center [473, 69] width 52 height 8
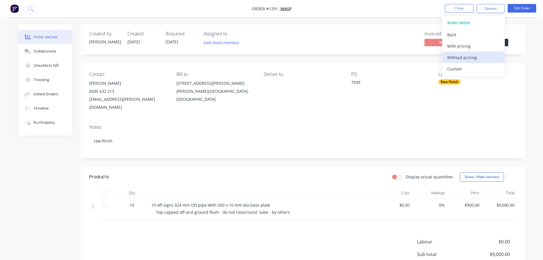
click at [462, 59] on div "Without pricing" at bounding box center [473, 57] width 52 height 8
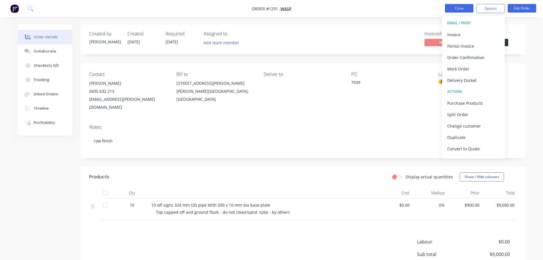
click at [463, 8] on button "Close" at bounding box center [459, 8] width 29 height 9
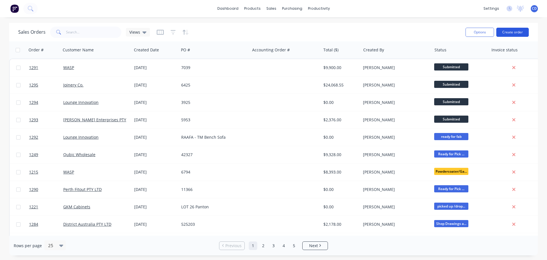
click at [508, 34] on button "Create order" at bounding box center [513, 32] width 33 height 9
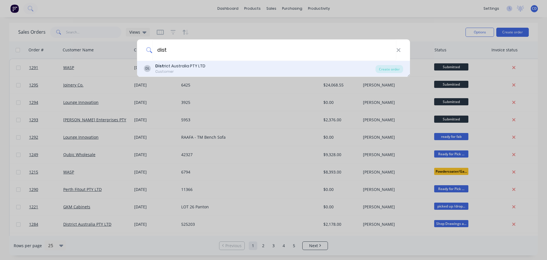
type input "dist"
click at [212, 68] on div "DL Dist rict Australia PTY LTD Customer" at bounding box center [260, 68] width 232 height 11
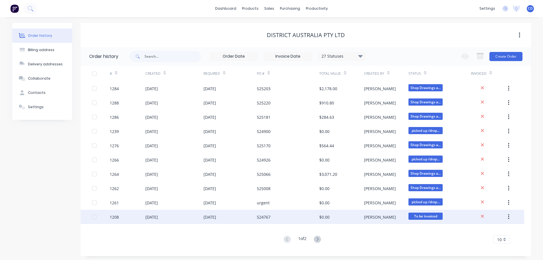
click at [507, 215] on button "button" at bounding box center [508, 217] width 13 height 10
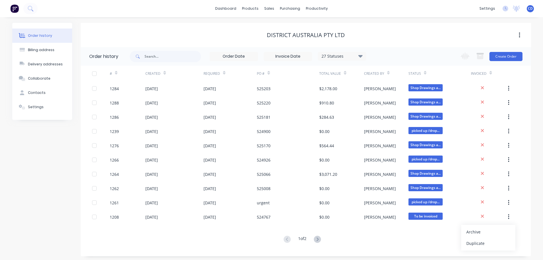
click at [485, 229] on div "Archive" at bounding box center [488, 232] width 44 height 8
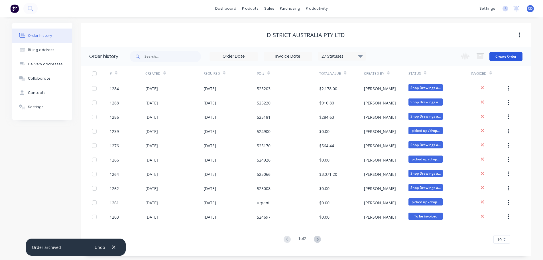
click at [502, 56] on button "Create Order" at bounding box center [505, 56] width 33 height 9
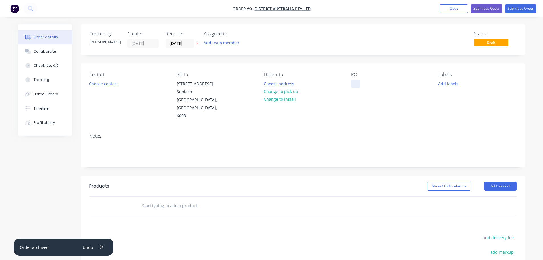
click at [353, 82] on div at bounding box center [355, 84] width 9 height 8
click at [357, 85] on div at bounding box center [355, 84] width 9 height 8
click at [500, 181] on button "Add product" at bounding box center [500, 185] width 33 height 9
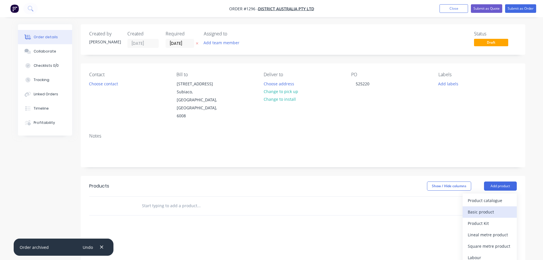
click at [479, 208] on div "Basic product" at bounding box center [490, 212] width 44 height 8
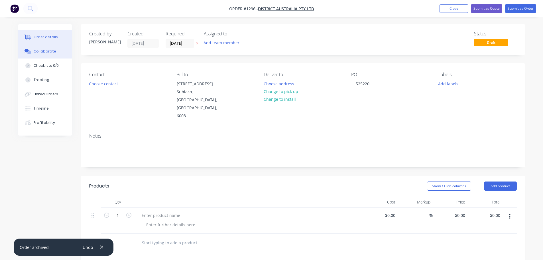
click at [52, 55] on button "Collaborate" at bounding box center [45, 51] width 54 height 14
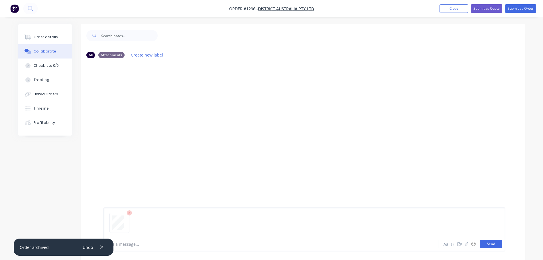
click at [497, 243] on button "Send" at bounding box center [491, 243] width 23 height 9
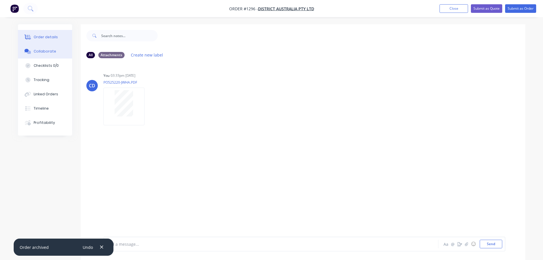
click at [52, 40] on button "Order details" at bounding box center [45, 37] width 54 height 14
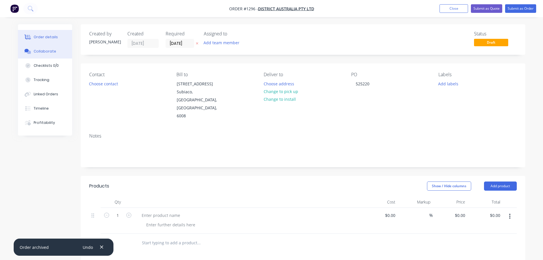
click at [46, 52] on div "Collaborate" at bounding box center [45, 51] width 23 height 5
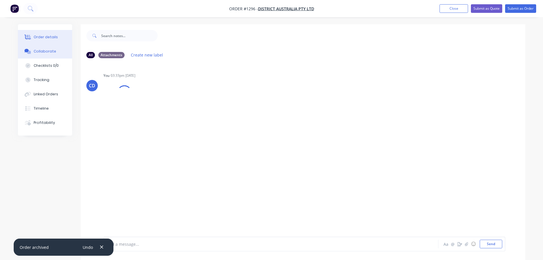
click at [46, 38] on div "Order details" at bounding box center [46, 36] width 24 height 5
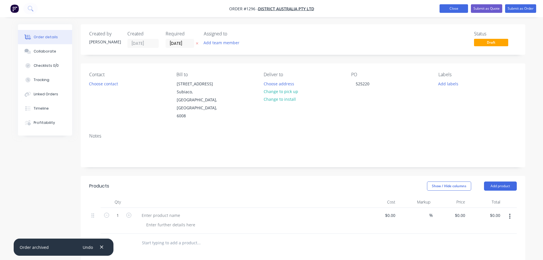
click at [448, 11] on button "Close" at bounding box center [454, 8] width 29 height 9
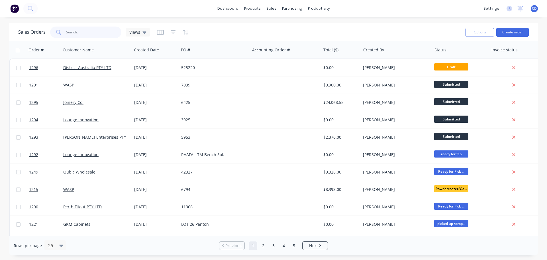
click at [97, 31] on input "text" at bounding box center [94, 32] width 56 height 11
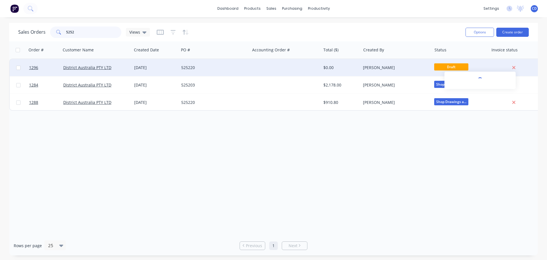
type input "5252"
click at [516, 66] on div at bounding box center [514, 67] width 46 height 5
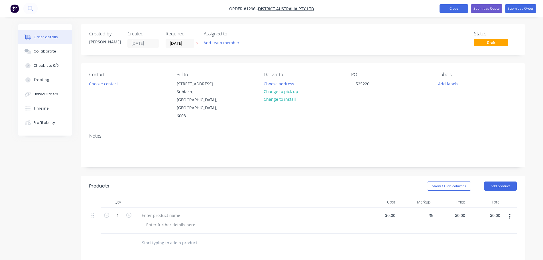
click at [462, 9] on button "Close" at bounding box center [454, 8] width 29 height 9
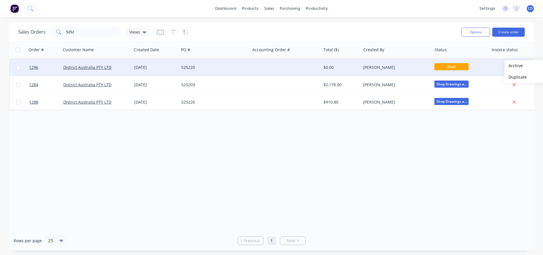
click at [514, 66] on button "Archive" at bounding box center [533, 65] width 57 height 11
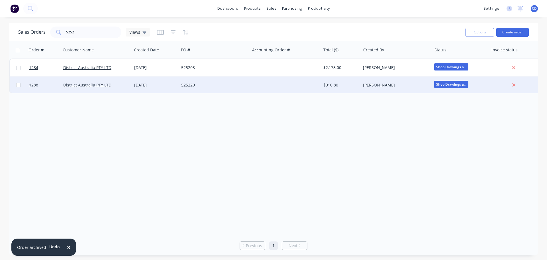
click at [198, 82] on div "525220" at bounding box center [212, 85] width 63 height 6
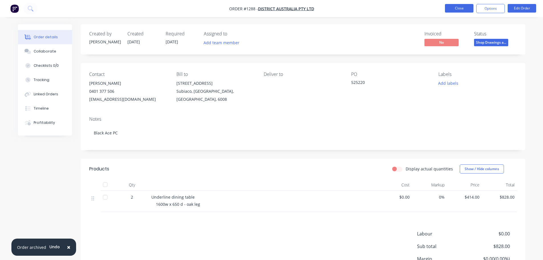
click at [462, 7] on button "Close" at bounding box center [459, 8] width 29 height 9
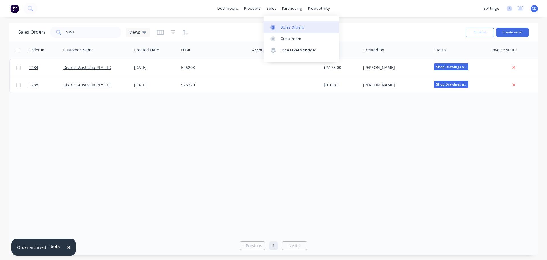
click at [289, 22] on link "Sales Orders" at bounding box center [302, 26] width 76 height 11
click at [92, 39] on div "Sales Orders 5252 Views Options Create order" at bounding box center [273, 32] width 529 height 19
click at [90, 31] on input "5252" at bounding box center [94, 32] width 56 height 11
type input "5"
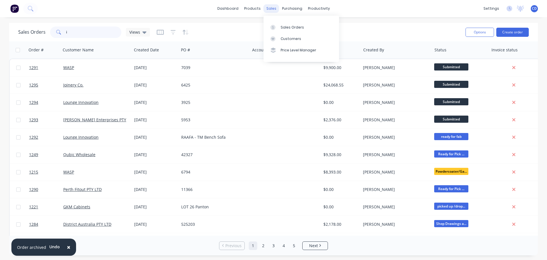
type input "i"
click at [268, 8] on div "sales" at bounding box center [272, 8] width 16 height 9
click at [283, 26] on div "Sales Orders" at bounding box center [292, 27] width 23 height 5
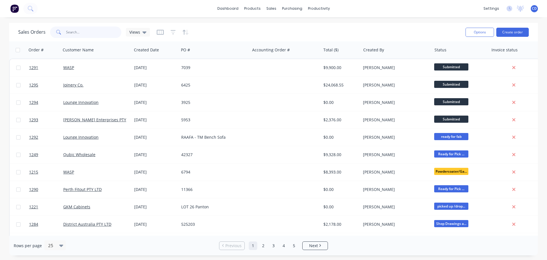
click at [98, 35] on input "text" at bounding box center [94, 32] width 56 height 11
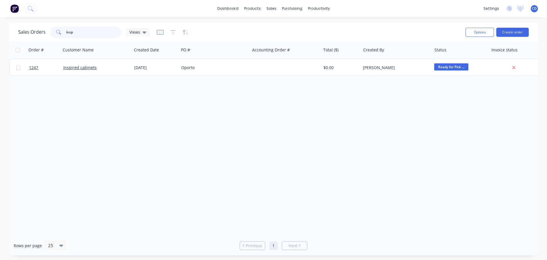
click at [107, 32] on input "insp" at bounding box center [94, 32] width 56 height 11
type input "i"
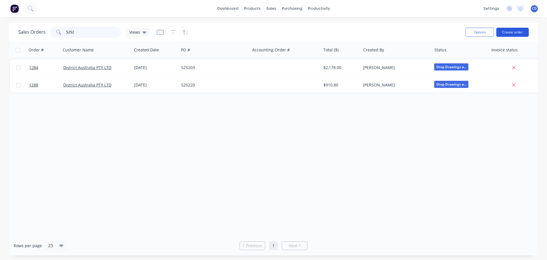
type input "5252"
click at [520, 35] on button "Create order" at bounding box center [513, 32] width 33 height 9
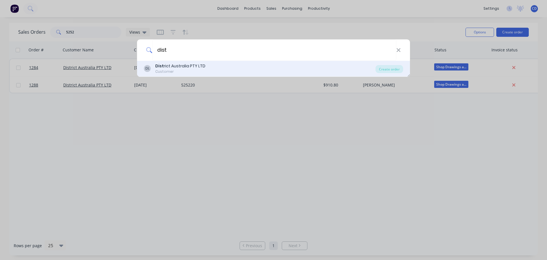
type input "dist"
click at [233, 65] on div "DL Dist rict Australia PTY LTD Customer" at bounding box center [260, 68] width 232 height 11
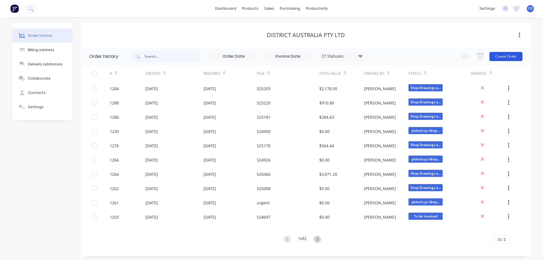
click at [511, 55] on button "Create Order" at bounding box center [505, 56] width 33 height 9
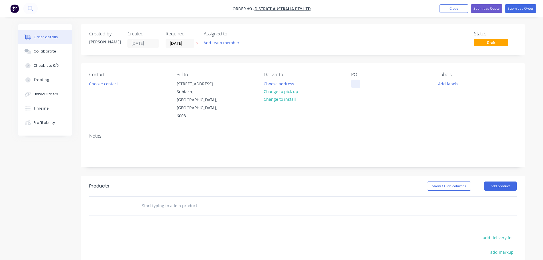
click at [354, 84] on div at bounding box center [355, 84] width 9 height 8
click at [53, 50] on div "Order details Collaborate Checklists 0/0 Tracking Linked Orders Timeline Profit…" at bounding box center [271, 192] width 519 height 336
click at [49, 53] on div "Collaborate" at bounding box center [45, 51] width 23 height 5
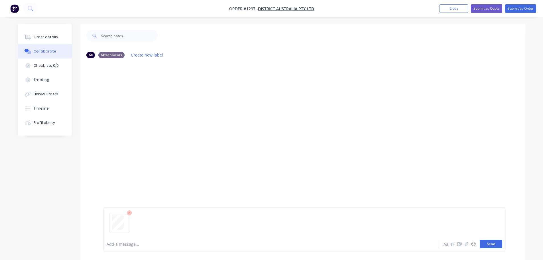
click at [495, 246] on button "Send" at bounding box center [491, 243] width 23 height 9
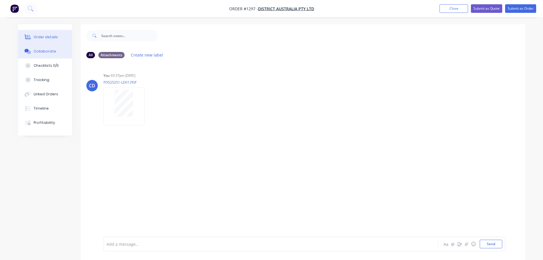
click at [54, 36] on div "Order details" at bounding box center [46, 36] width 24 height 5
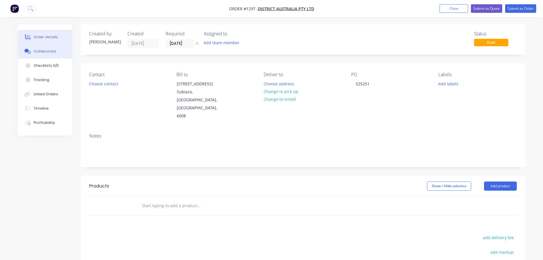
click at [52, 49] on div "Collaborate" at bounding box center [45, 51] width 23 height 5
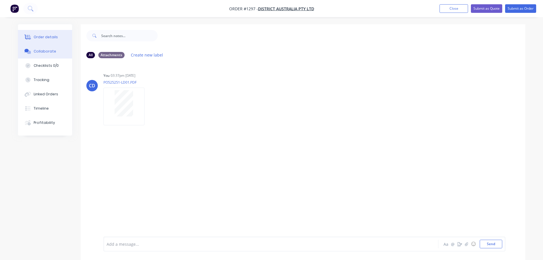
click at [58, 38] on button "Order details" at bounding box center [45, 37] width 54 height 14
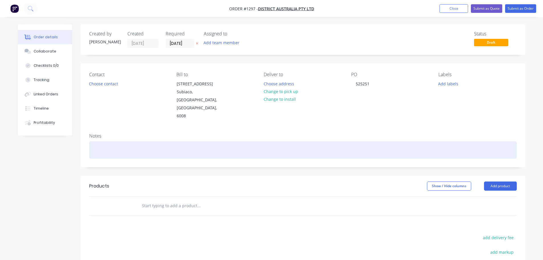
click at [232, 141] on div at bounding box center [303, 149] width 428 height 17
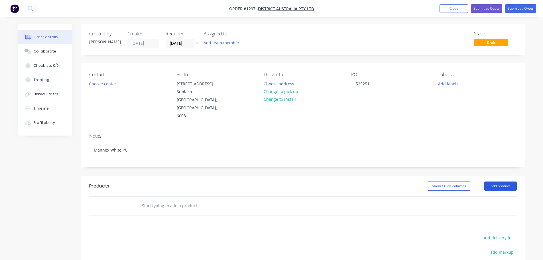
drag, startPoint x: 499, startPoint y: 174, endPoint x: 499, endPoint y: 171, distance: 3.4
click at [499, 181] on button "Add product" at bounding box center [500, 185] width 33 height 9
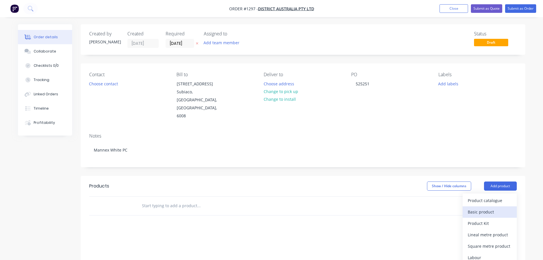
click at [485, 208] on div "Basic product" at bounding box center [490, 212] width 44 height 8
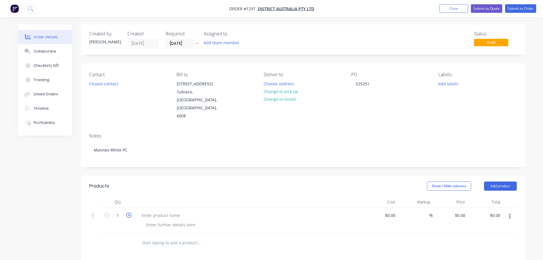
click at [131, 212] on icon "button" at bounding box center [128, 214] width 5 height 5
click at [130, 212] on icon "button" at bounding box center [128, 214] width 5 height 5
click at [129, 212] on icon "button" at bounding box center [128, 214] width 5 height 5
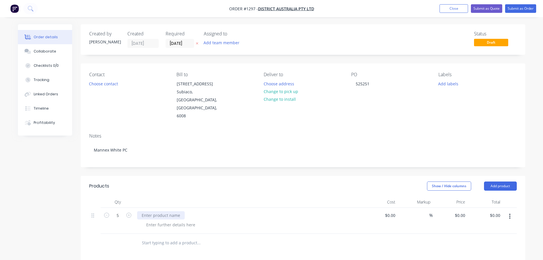
type input "6"
click at [154, 211] on div at bounding box center [161, 215] width 48 height 8
click at [163, 211] on div at bounding box center [161, 215] width 48 height 8
paste div
click at [452, 208] on div "$0.00 $0.00" at bounding box center [450, 221] width 35 height 26
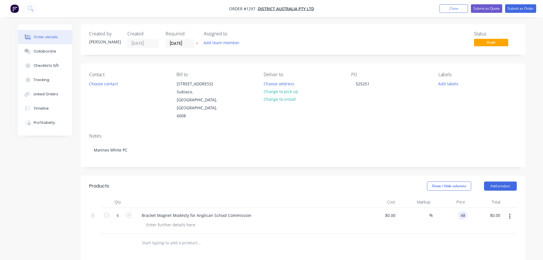
type input "$48.00"
type input "$288.00"
click at [359, 159] on div "Created by [PERSON_NAME] Created [DATE] Required [DATE] Assigned to Add team me…" at bounding box center [303, 206] width 445 height 365
click at [181, 220] on div at bounding box center [171, 224] width 58 height 8
drag, startPoint x: 169, startPoint y: 209, endPoint x: 241, endPoint y: 192, distance: 74.1
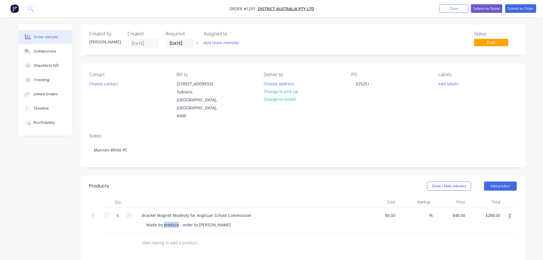
click at [305, 145] on div "Notes Mannex White PC" at bounding box center [303, 148] width 445 height 38
click at [190, 220] on div "Made by pressco - order to [PERSON_NAME]" at bounding box center [189, 224] width 94 height 8
click at [184, 45] on input "[DATE]" at bounding box center [180, 43] width 28 height 9
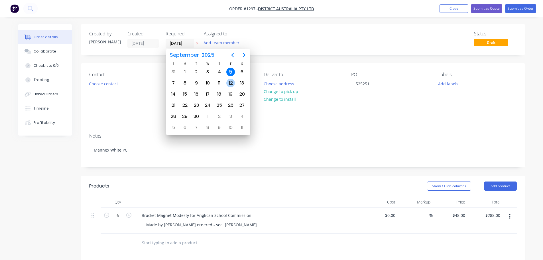
click at [231, 83] on div "12" at bounding box center [230, 83] width 9 height 9
type input "[DATE]"
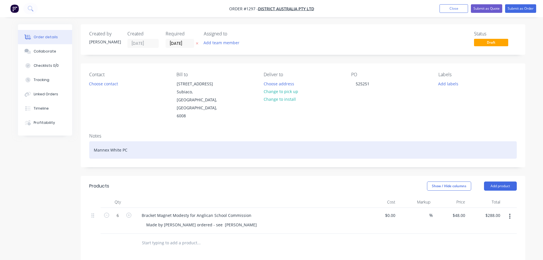
click at [225, 141] on div "Mannex White PC" at bounding box center [303, 149] width 428 height 17
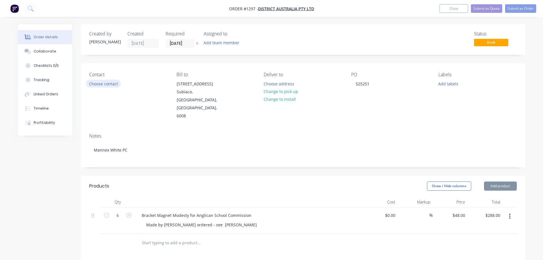
click at [99, 85] on button "Choose contact" at bounding box center [103, 84] width 35 height 8
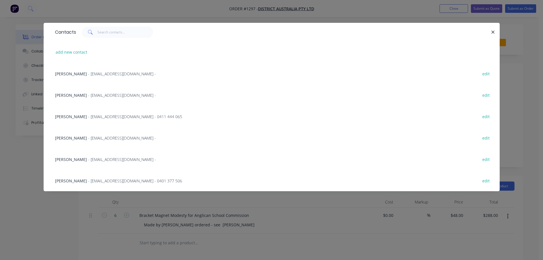
click at [79, 180] on span "[PERSON_NAME]" at bounding box center [71, 180] width 32 height 5
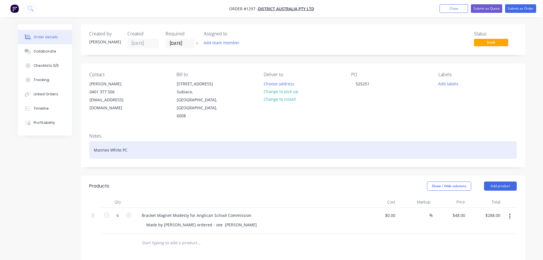
click at [118, 141] on div "Mannex White PC" at bounding box center [303, 149] width 428 height 17
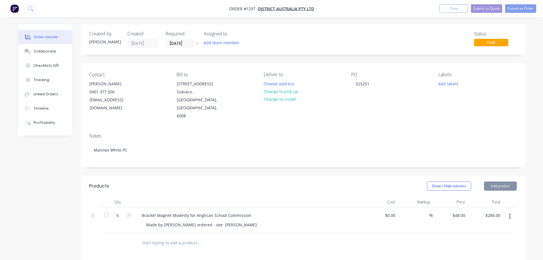
click at [113, 109] on div "Contact [PERSON_NAME] 0401 377 506 [EMAIL_ADDRESS][DOMAIN_NAME] Bill to [STREET…" at bounding box center [303, 95] width 445 height 65
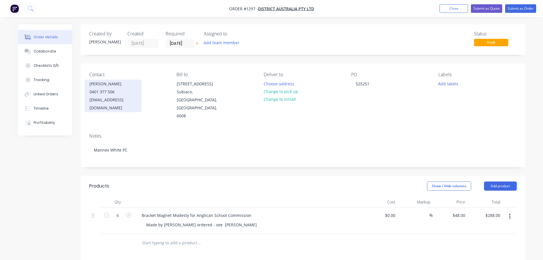
click at [111, 87] on div "[PERSON_NAME]" at bounding box center [113, 84] width 47 height 8
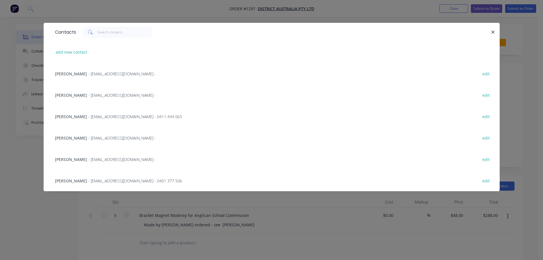
click at [89, 95] on span "- [EMAIL_ADDRESS][DOMAIN_NAME] -" at bounding box center [122, 94] width 68 height 5
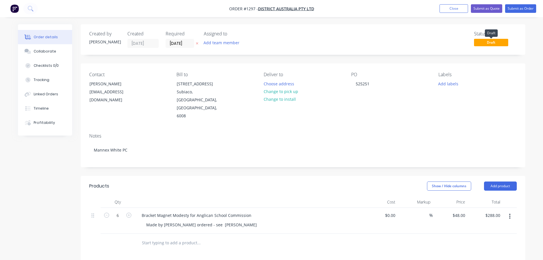
click at [498, 41] on span "Draft" at bounding box center [491, 42] width 34 height 7
click at [455, 83] on button "Add labels" at bounding box center [448, 84] width 26 height 8
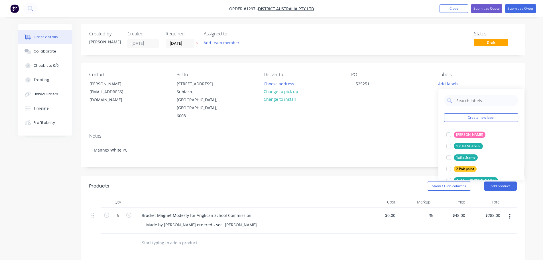
click at [461, 92] on div "Create new label [PERSON_NAME] edit 1 x HANGOVER edit 1xflatframe edit 2 Pak pa…" at bounding box center [481, 134] width 86 height 91
click at [464, 99] on input "text" at bounding box center [486, 100] width 60 height 11
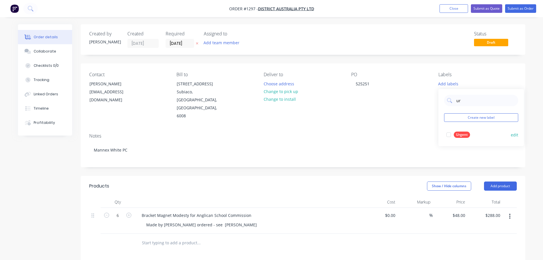
type input "ur"
drag, startPoint x: 459, startPoint y: 137, endPoint x: 451, endPoint y: 129, distance: 10.7
click at [459, 137] on div "Urgent" at bounding box center [462, 134] width 16 height 6
click at [422, 133] on div "Notes" at bounding box center [303, 135] width 428 height 5
click at [446, 74] on div "Labels" at bounding box center [477, 74] width 78 height 5
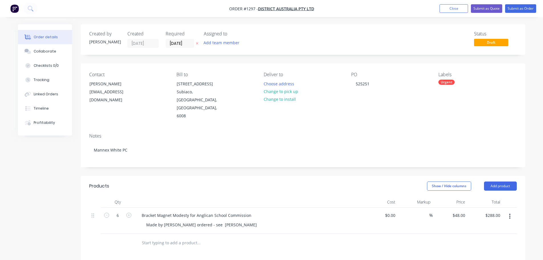
click at [448, 80] on div "Urgent" at bounding box center [446, 82] width 16 height 5
click at [467, 97] on input "ur" at bounding box center [486, 97] width 60 height 11
type input "u"
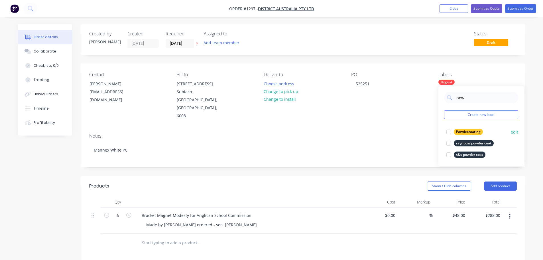
type input "pow"
click at [465, 127] on div "Powdercoating edit" at bounding box center [481, 131] width 74 height 11
click at [469, 129] on div "Powdercoating" at bounding box center [468, 132] width 29 height 6
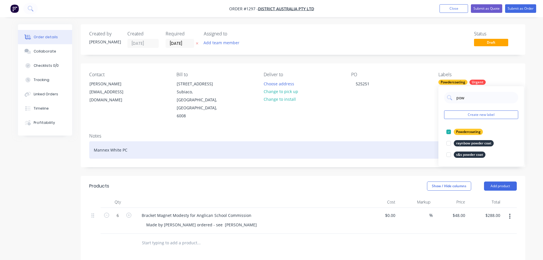
click at [401, 141] on div "Mannex White PC" at bounding box center [303, 149] width 428 height 17
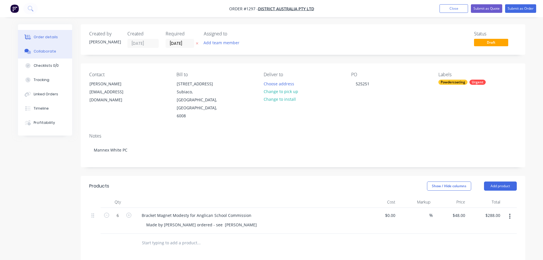
click at [56, 50] on button "Collaborate" at bounding box center [45, 51] width 54 height 14
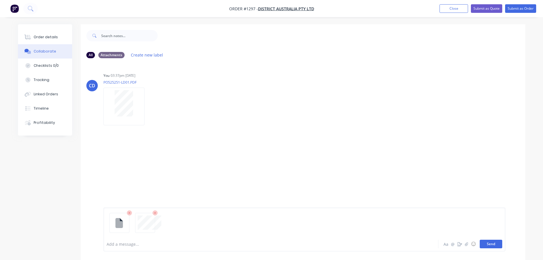
click at [492, 240] on button "Send" at bounding box center [491, 243] width 23 height 9
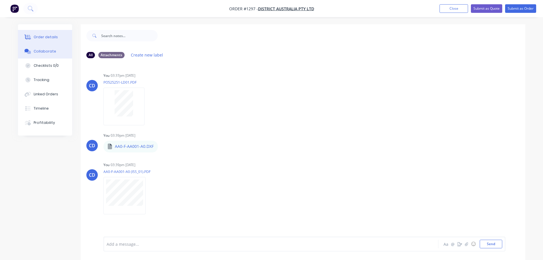
click at [56, 32] on button "Order details" at bounding box center [45, 37] width 54 height 14
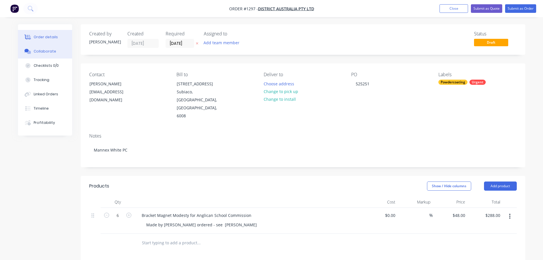
click at [43, 56] on button "Collaborate" at bounding box center [45, 51] width 54 height 14
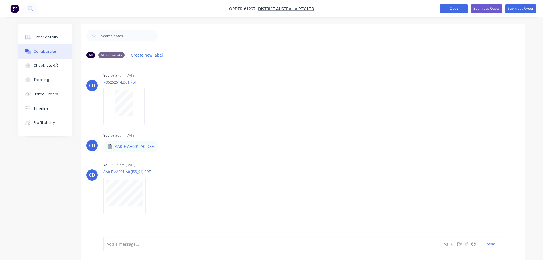
click at [455, 11] on button "Close" at bounding box center [454, 8] width 29 height 9
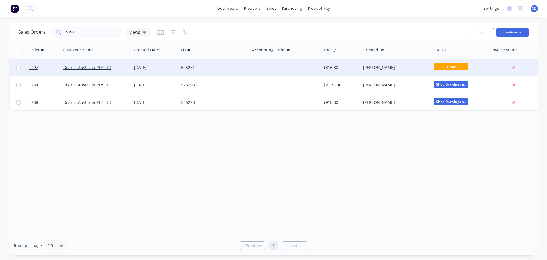
click at [195, 72] on div "525251" at bounding box center [214, 67] width 71 height 17
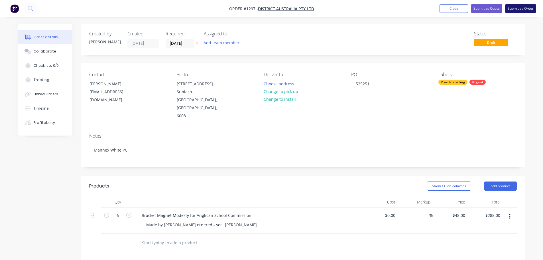
click at [517, 7] on button "Submit as Order" at bounding box center [520, 8] width 31 height 9
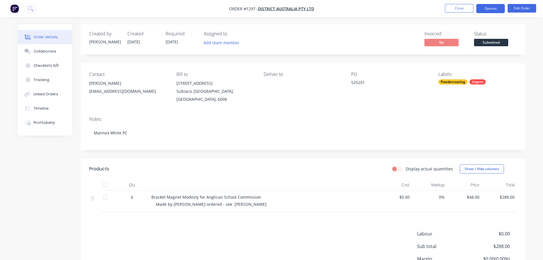
drag, startPoint x: 489, startPoint y: 9, endPoint x: 492, endPoint y: 9, distance: 3.0
click at [491, 9] on button "Options" at bounding box center [490, 8] width 29 height 9
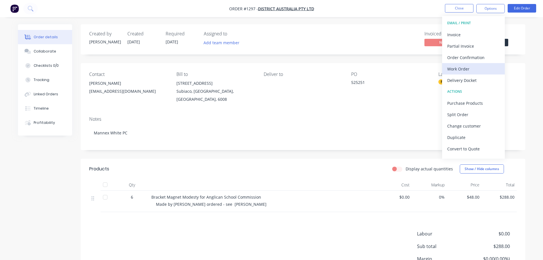
click at [462, 69] on div "Work Order" at bounding box center [473, 69] width 52 height 8
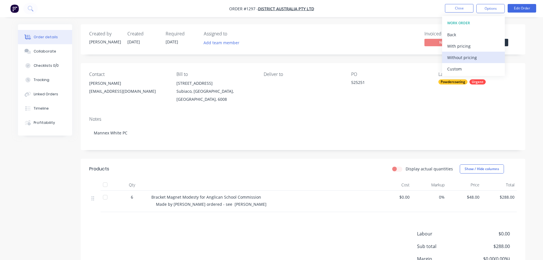
click at [463, 54] on div "Without pricing" at bounding box center [473, 57] width 52 height 8
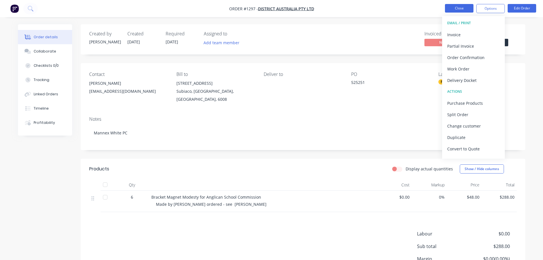
click at [460, 8] on button "Close" at bounding box center [459, 8] width 29 height 9
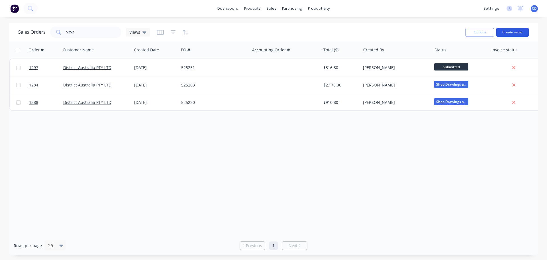
click at [523, 31] on button "Create order" at bounding box center [513, 32] width 33 height 9
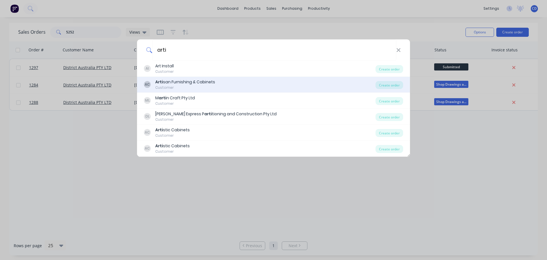
type input "arti"
click at [180, 80] on div "Arti san Furnishing & Cabinets" at bounding box center [185, 82] width 60 height 6
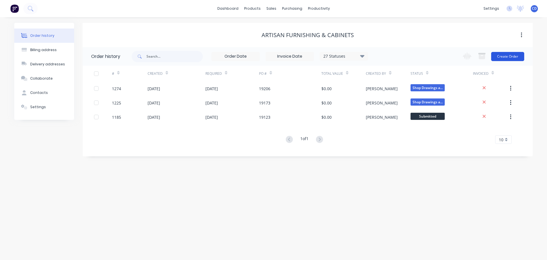
click at [504, 55] on button "Create Order" at bounding box center [507, 56] width 33 height 9
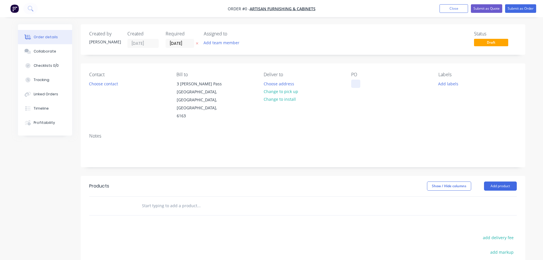
click at [353, 81] on div at bounding box center [355, 84] width 9 height 8
click at [186, 42] on div "Order details Collaborate Checklists 0/0 Tracking Linked Orders Timeline Profit…" at bounding box center [271, 192] width 519 height 336
click at [186, 42] on input "[DATE]" at bounding box center [180, 43] width 28 height 9
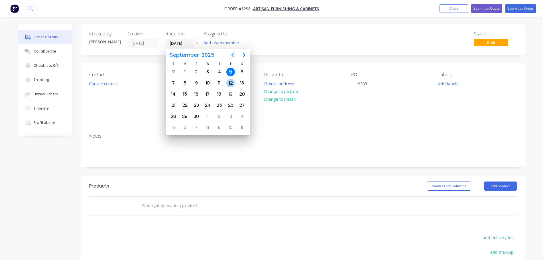
click at [230, 81] on div "12" at bounding box center [230, 83] width 9 height 9
type input "[DATE]"
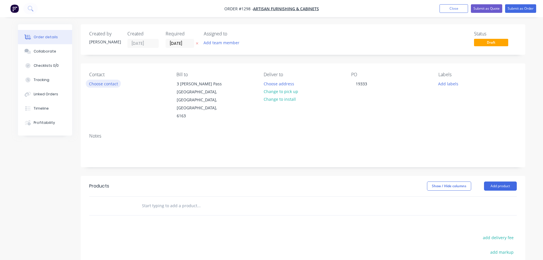
click at [93, 82] on button "Choose contact" at bounding box center [103, 84] width 35 height 8
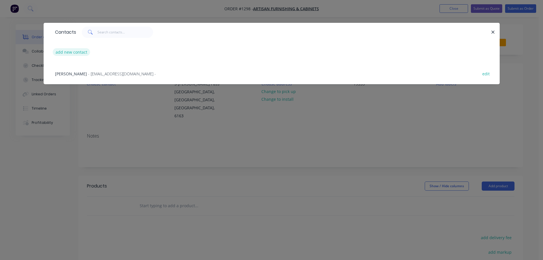
click at [71, 51] on button "add new contact" at bounding box center [72, 52] width 38 height 8
select select "AU"
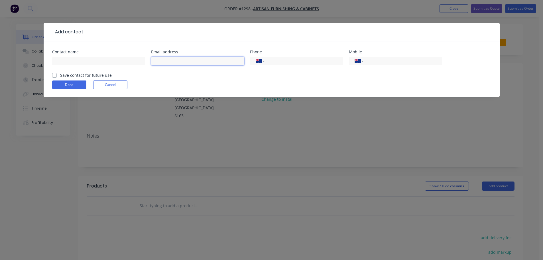
click at [183, 61] on input "text" at bounding box center [197, 61] width 93 height 9
paste input "[EMAIL_ADDRESS][DOMAIN_NAME]"
type input "[EMAIL_ADDRESS][DOMAIN_NAME]"
click at [105, 62] on input "text" at bounding box center [98, 61] width 93 height 9
type input "[PERSON_NAME]"
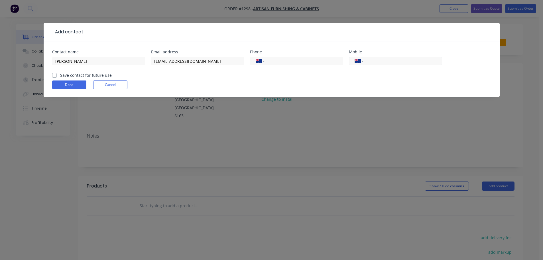
click at [382, 64] on input "tel" at bounding box center [401, 61] width 68 height 7
type input "0424 146 913"
click at [64, 76] on label "Save contact for future use" at bounding box center [86, 75] width 52 height 6
click at [57, 76] on input "Save contact for future use" at bounding box center [54, 74] width 5 height 5
checkbox input "true"
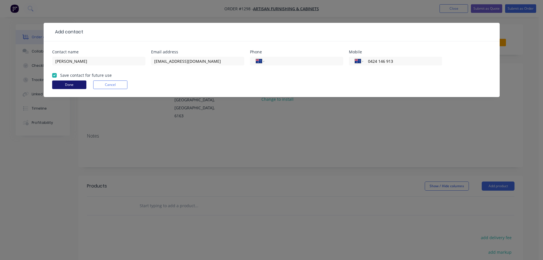
click at [64, 84] on button "Done" at bounding box center [69, 84] width 34 height 9
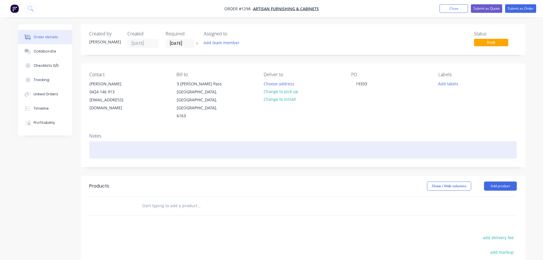
click at [141, 141] on div at bounding box center [303, 149] width 428 height 17
click at [109, 141] on div "[PERSON_NAME] PC" at bounding box center [303, 149] width 428 height 17
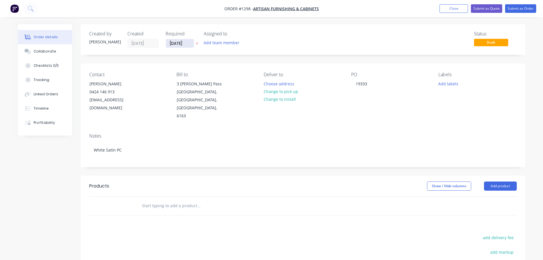
click at [176, 43] on input "[DATE]" at bounding box center [180, 43] width 28 height 9
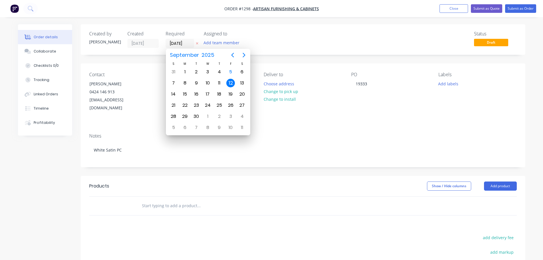
click at [289, 133] on div "Notes" at bounding box center [303, 135] width 428 height 5
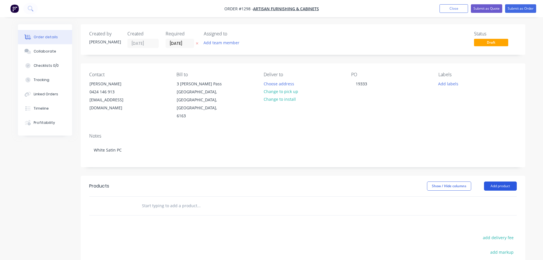
click at [507, 181] on button "Add product" at bounding box center [500, 185] width 33 height 9
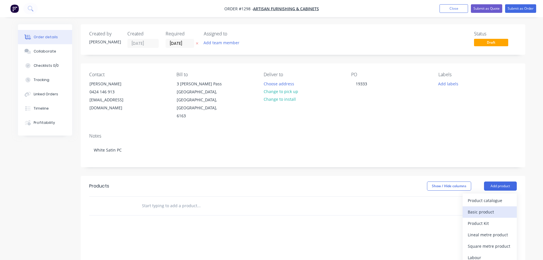
click at [488, 208] on div "Basic product" at bounding box center [490, 212] width 44 height 8
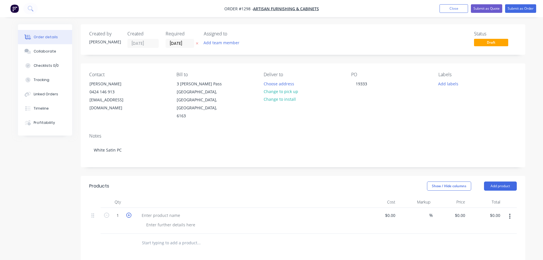
click at [128, 212] on icon "button" at bounding box center [128, 214] width 5 height 5
type input "3"
click at [147, 211] on div at bounding box center [161, 215] width 48 height 8
click at [168, 211] on div at bounding box center [161, 215] width 48 height 8
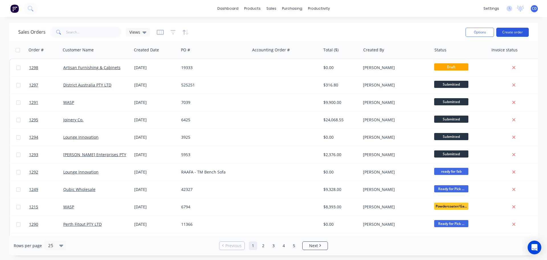
click at [510, 33] on button "Create order" at bounding box center [513, 32] width 33 height 9
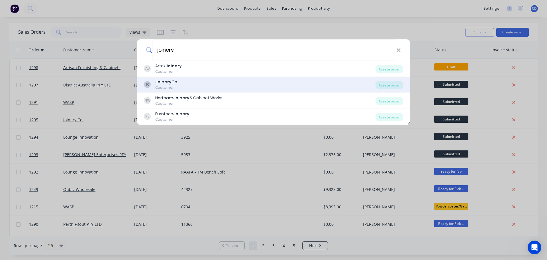
type input "joinery"
click at [183, 83] on div "JC Joinery Co. Customer" at bounding box center [260, 84] width 232 height 11
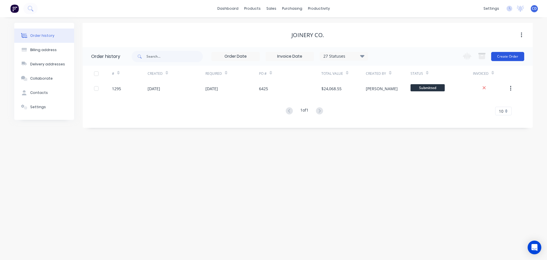
click at [506, 57] on button "Create Order" at bounding box center [507, 56] width 33 height 9
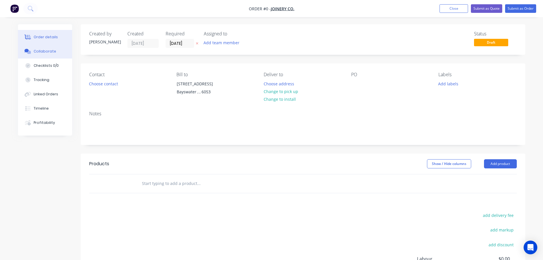
click at [48, 53] on div "Collaborate" at bounding box center [45, 51] width 23 height 5
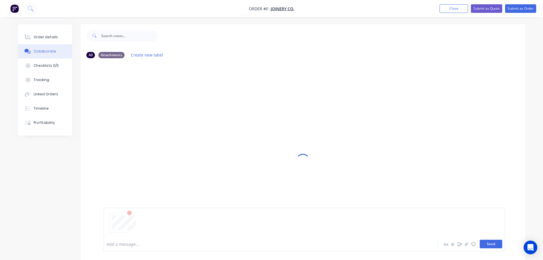
click at [484, 243] on button "Send" at bounding box center [491, 243] width 23 height 9
click at [43, 37] on div "Order details" at bounding box center [46, 36] width 24 height 5
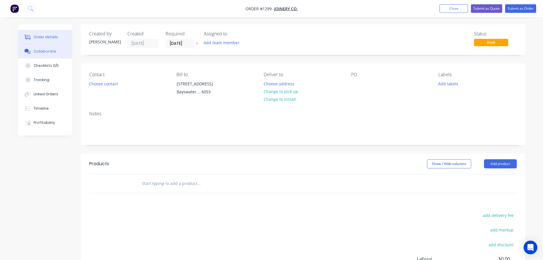
click at [40, 52] on div "Collaborate" at bounding box center [45, 51] width 23 height 5
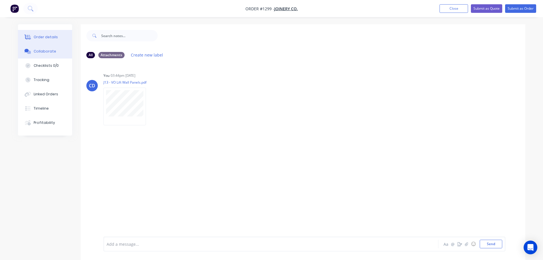
click at [55, 38] on div "Order details" at bounding box center [46, 36] width 24 height 5
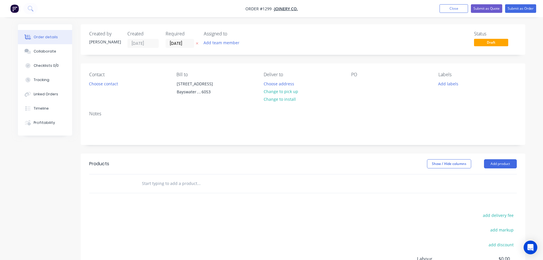
click at [502, 158] on header "Products Show / Hide columns Add product" at bounding box center [303, 163] width 445 height 21
click at [503, 162] on button "Add product" at bounding box center [500, 163] width 33 height 9
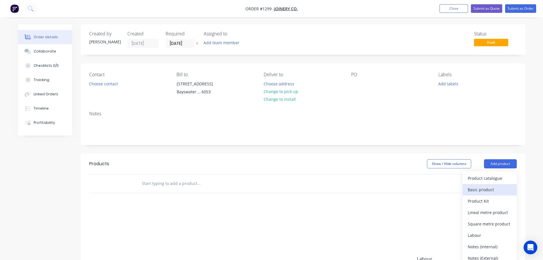
click at [483, 187] on div "Basic product" at bounding box center [490, 189] width 44 height 8
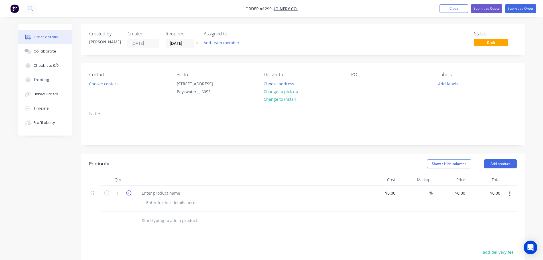
click at [127, 191] on icon "button" at bounding box center [128, 192] width 5 height 5
type input "2"
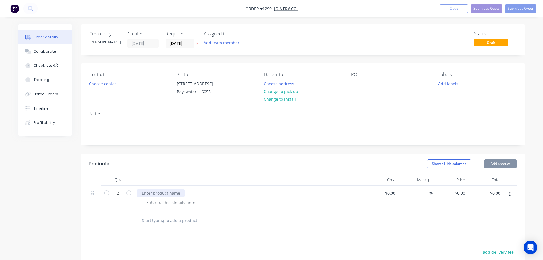
click at [143, 194] on div at bounding box center [161, 193] width 48 height 8
click at [158, 190] on div at bounding box center [161, 193] width 48 height 8
click at [494, 165] on button "Add product" at bounding box center [500, 163] width 33 height 9
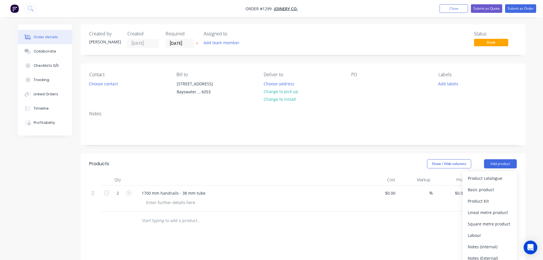
click at [480, 189] on div "Basic product" at bounding box center [490, 189] width 44 height 8
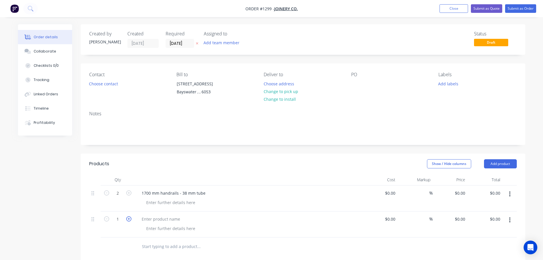
click at [129, 219] on icon "button" at bounding box center [128, 218] width 5 height 5
type input "4"
click at [156, 215] on div at bounding box center [249, 224] width 228 height 26
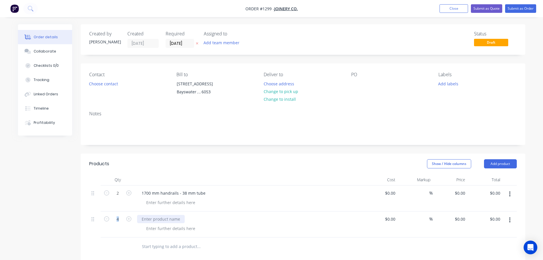
click at [155, 218] on div at bounding box center [161, 219] width 48 height 8
click at [171, 202] on div at bounding box center [171, 202] width 58 height 8
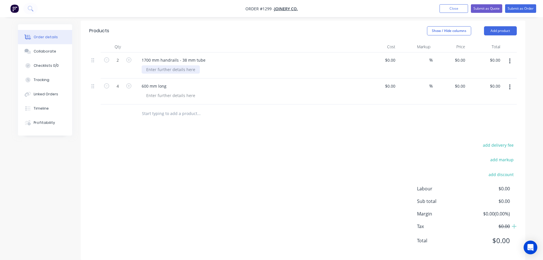
scroll to position [141, 0]
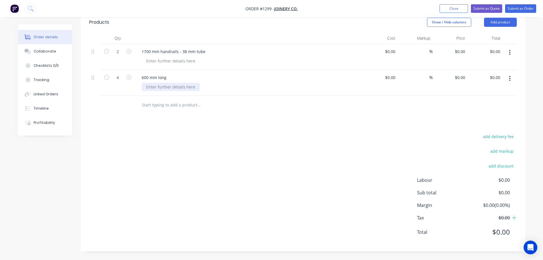
click at [155, 88] on div at bounding box center [171, 87] width 58 height 8
click at [172, 86] on div "with fixing plat esee drawin g" at bounding box center [174, 87] width 65 height 8
click at [178, 87] on div "with fixing platevsee drawing" at bounding box center [181, 87] width 79 height 8
click at [168, 97] on div at bounding box center [237, 105] width 205 height 19
click at [170, 88] on div "with fixing plate see drawing" at bounding box center [174, 87] width 64 height 8
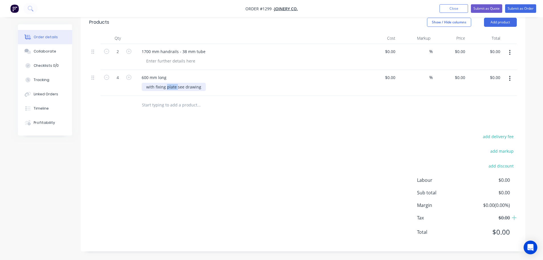
click at [170, 88] on div "with fixing plate see drawing" at bounding box center [174, 87] width 64 height 8
copy div "with fixing plate see drawing"
click at [169, 63] on div at bounding box center [171, 61] width 58 height 8
paste div
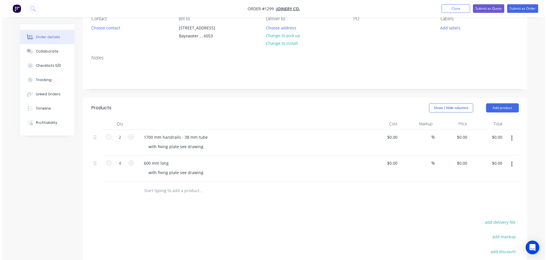
scroll to position [0, 0]
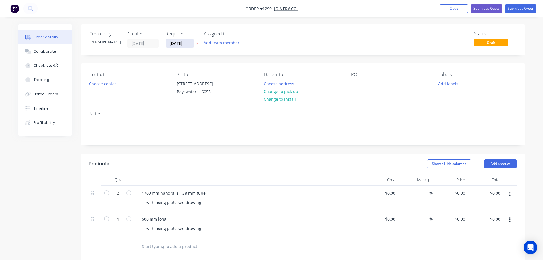
click at [178, 44] on input "[DATE]" at bounding box center [180, 43] width 28 height 9
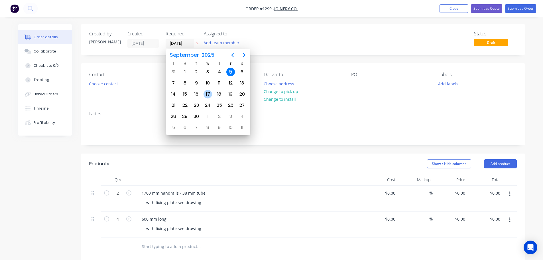
click at [206, 95] on div "17" at bounding box center [208, 94] width 9 height 9
type input "17/09/25"
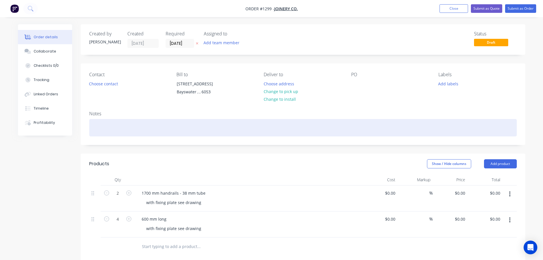
click at [96, 127] on div at bounding box center [303, 127] width 428 height 17
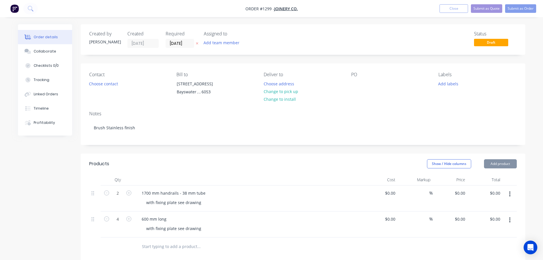
drag, startPoint x: 342, startPoint y: 87, endPoint x: 351, endPoint y: 85, distance: 8.8
click at [343, 87] on div "Contact Choose contact Bill to 48-50 Clavering rd Bayswater , , 6053 Deliver to…" at bounding box center [303, 84] width 445 height 43
drag, startPoint x: 459, startPoint y: 10, endPoint x: 454, endPoint y: 14, distance: 6.5
click at [459, 10] on button "Close" at bounding box center [454, 8] width 29 height 9
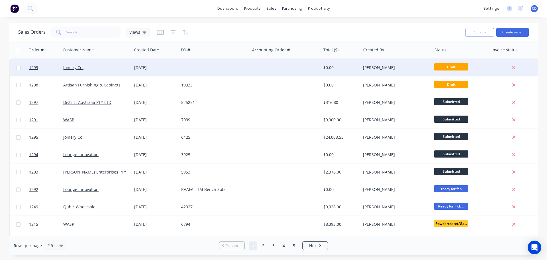
click at [105, 66] on div "Joinery Co." at bounding box center [94, 68] width 63 height 6
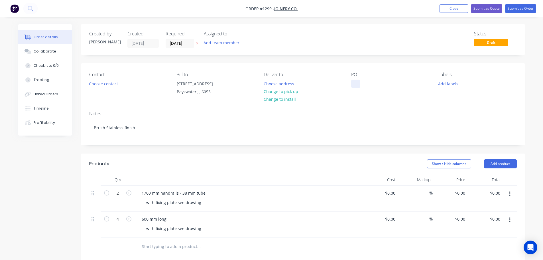
click at [357, 82] on div at bounding box center [355, 84] width 9 height 8
click at [119, 85] on button "Choose contact" at bounding box center [103, 84] width 35 height 8
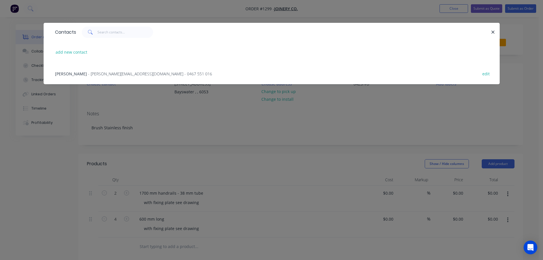
click at [92, 75] on span "- darryl.flewers@joinery-co.com - 0467 551 016" at bounding box center [150, 73] width 124 height 5
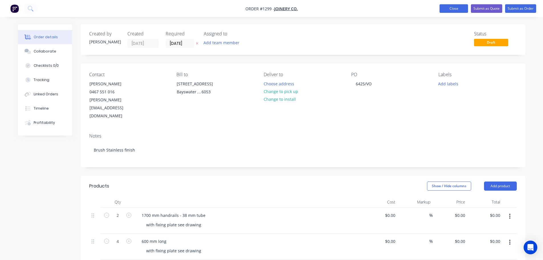
click at [458, 8] on button "Close" at bounding box center [454, 8] width 29 height 9
